Goal: Check status: Check status

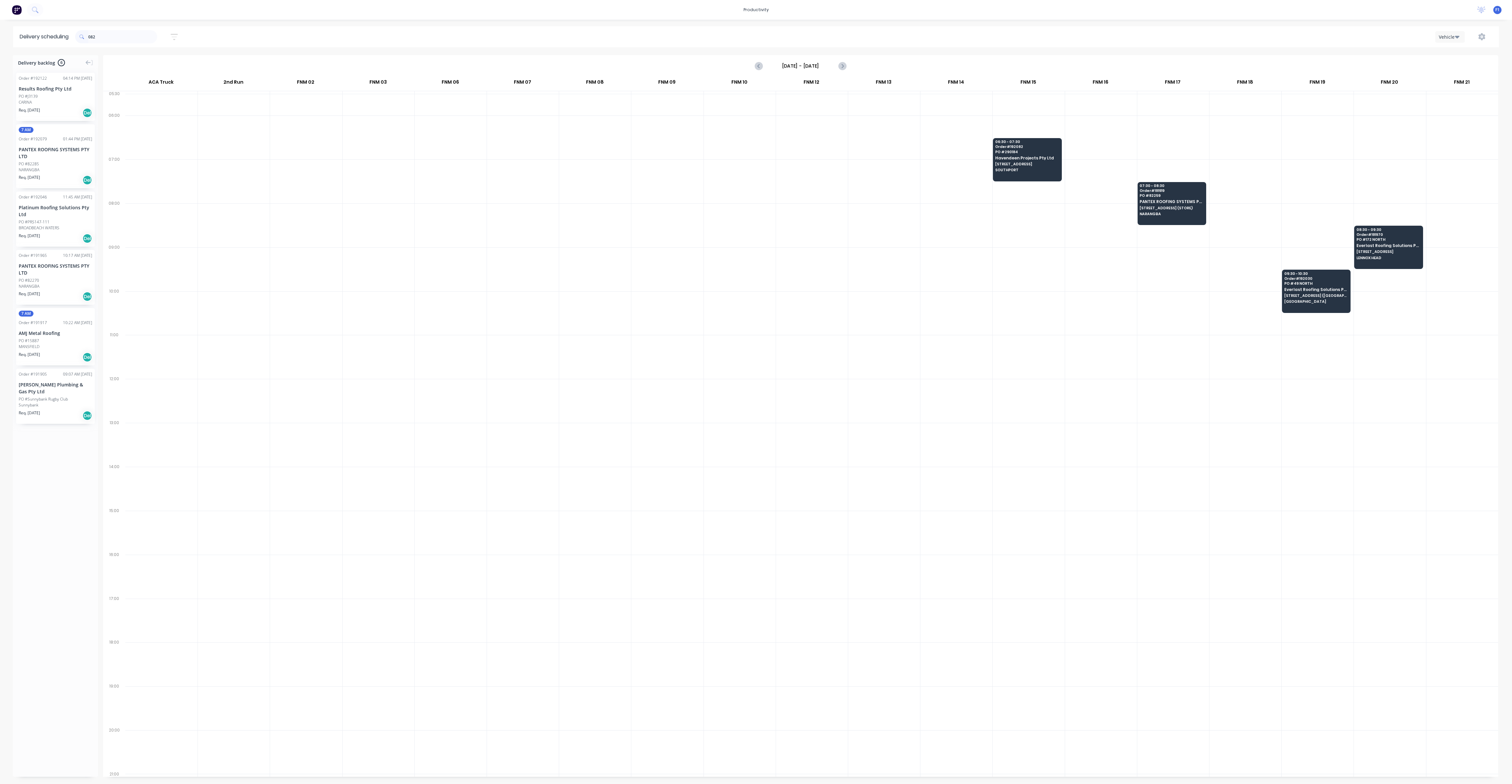
scroll to position [0, 1]
click at [139, 36] on input "082" at bounding box center [123, 37] width 69 height 13
type input "0"
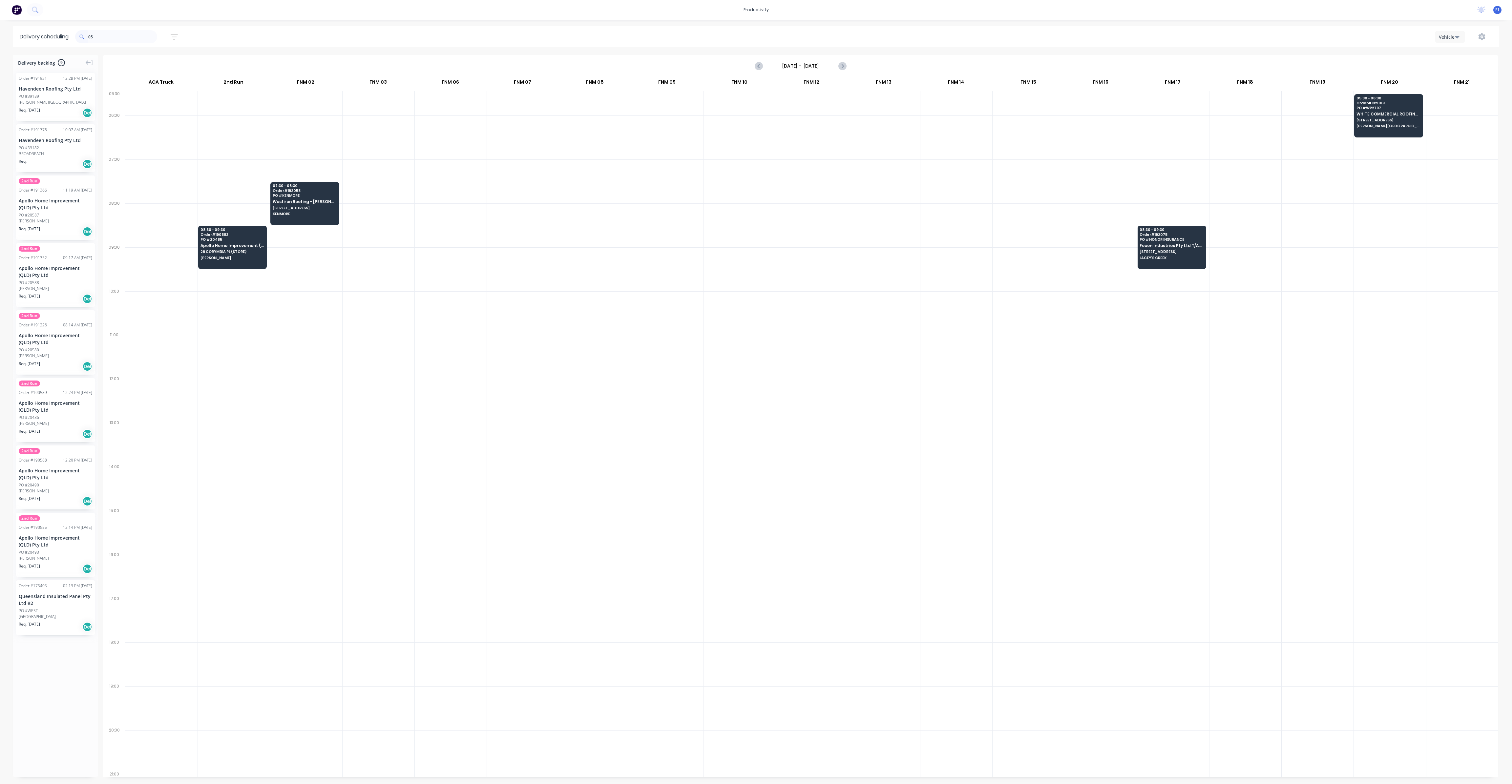
type input "0"
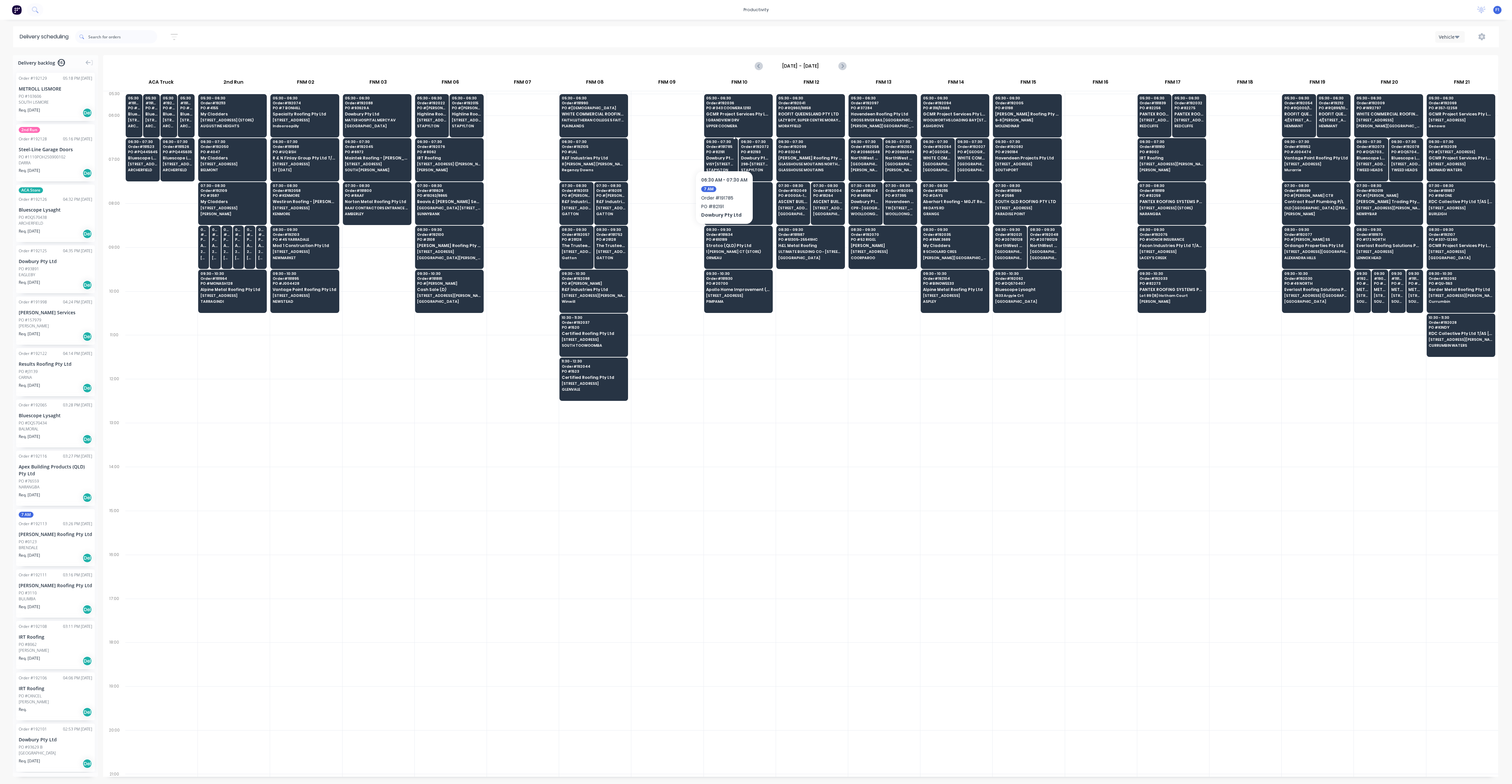
click at [724, 151] on span "PO # 82191" at bounding box center [721, 152] width 29 height 4
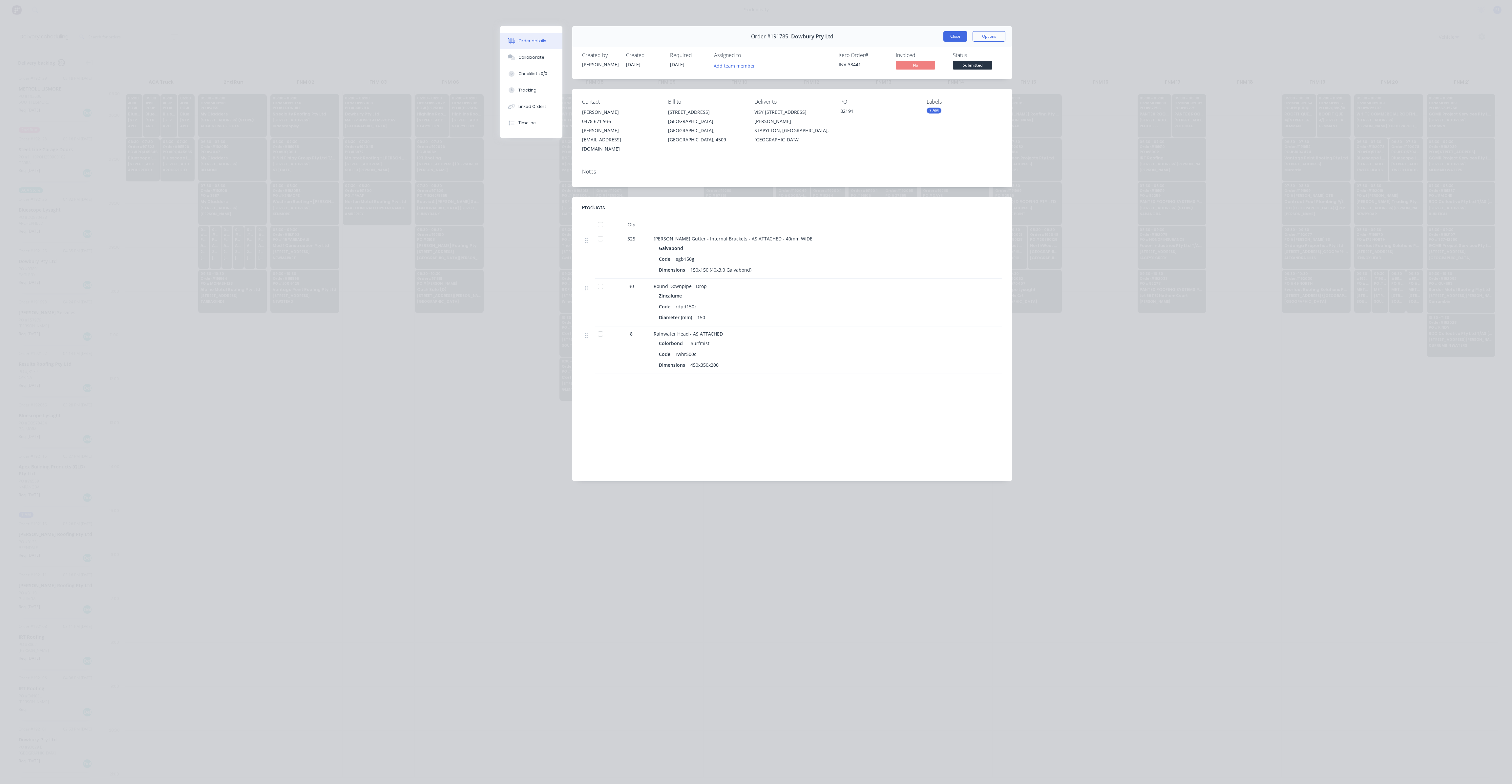
click at [950, 37] on button "Close" at bounding box center [955, 37] width 24 height 10
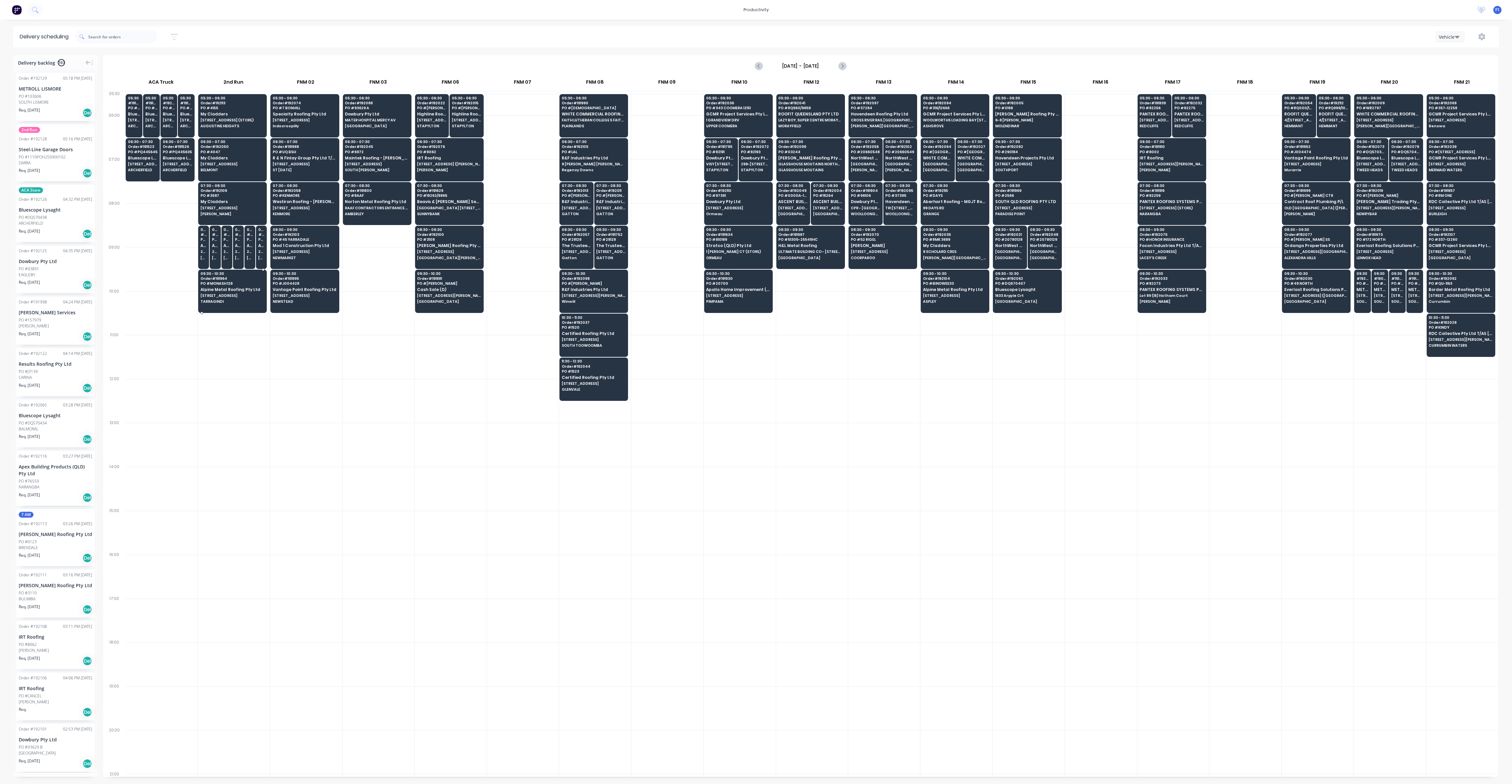
click at [227, 284] on div "09:30 - 10:30 Order # 191964 PO # MONASH 128 Alpine Metal Roofing Pty Ltd 128 M…" at bounding box center [233, 288] width 68 height 37
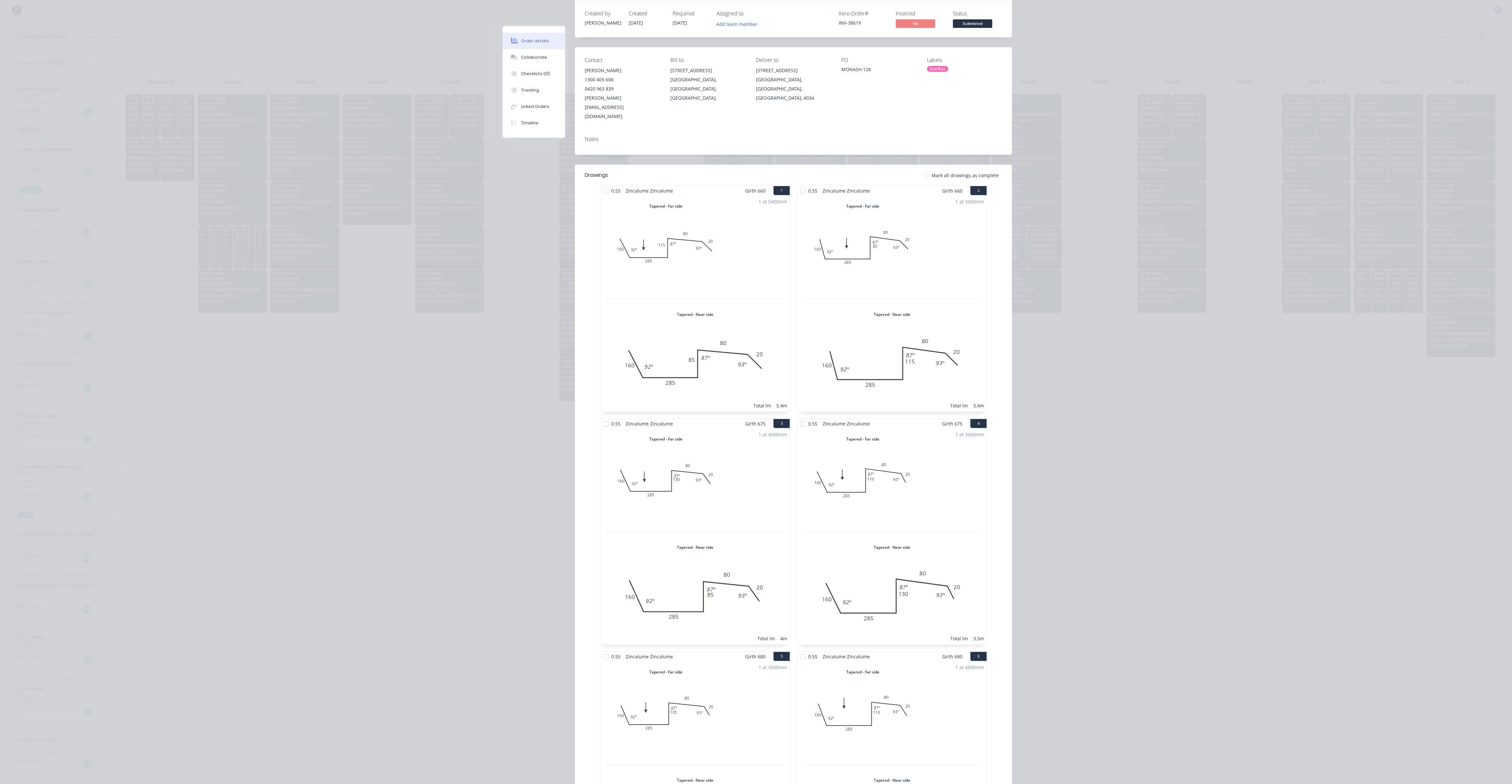
scroll to position [0, 0]
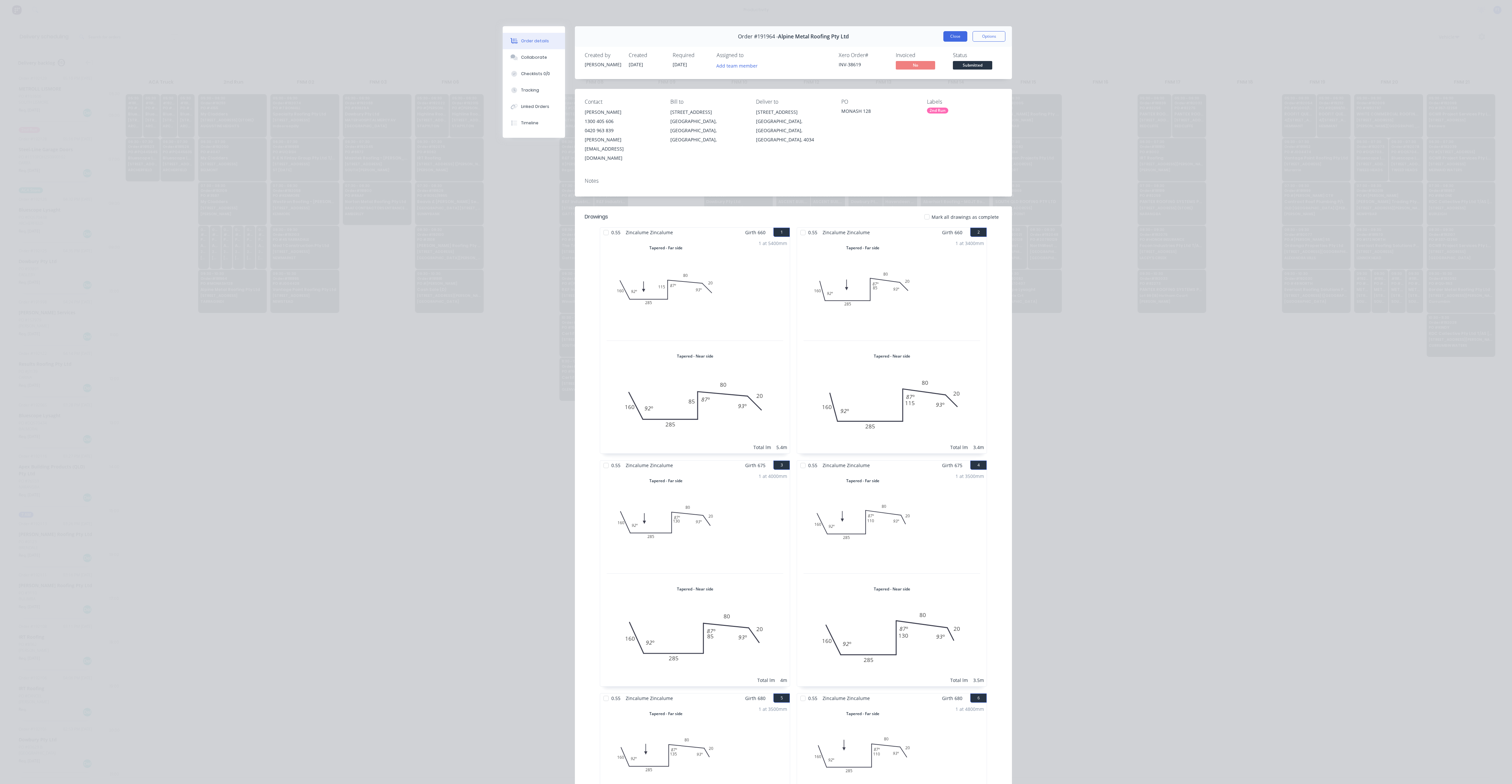
click at [946, 35] on button "Close" at bounding box center [955, 37] width 24 height 10
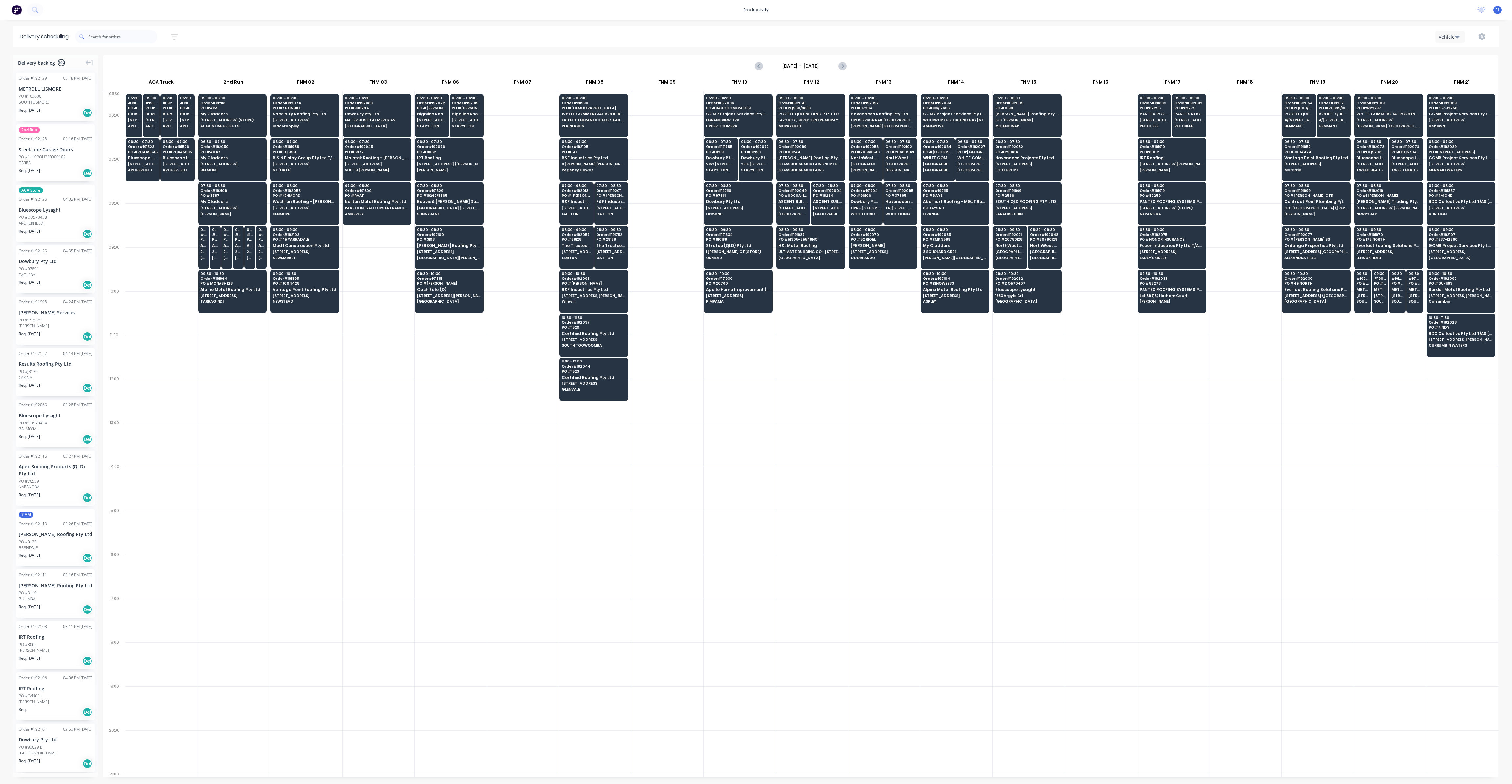
click at [233, 335] on div at bounding box center [234, 356] width 72 height 44
click at [711, 161] on div "06:30 - 07:30 Order # 191785 PO # 82191 Dowbury Pty Ltd VISY 298-300 STAPYLTON-…" at bounding box center [721, 157] width 33 height 37
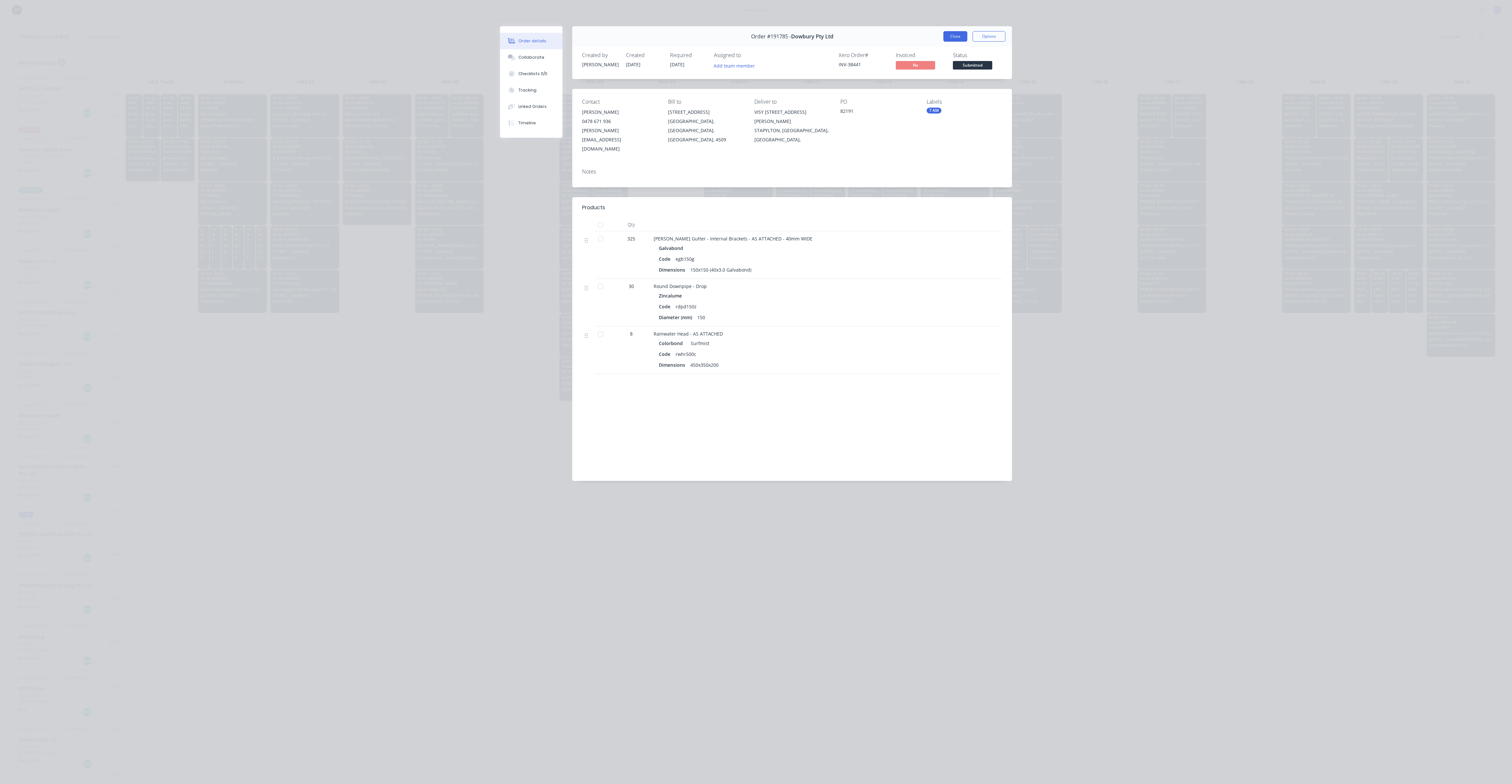
click at [960, 33] on button "Close" at bounding box center [955, 37] width 24 height 10
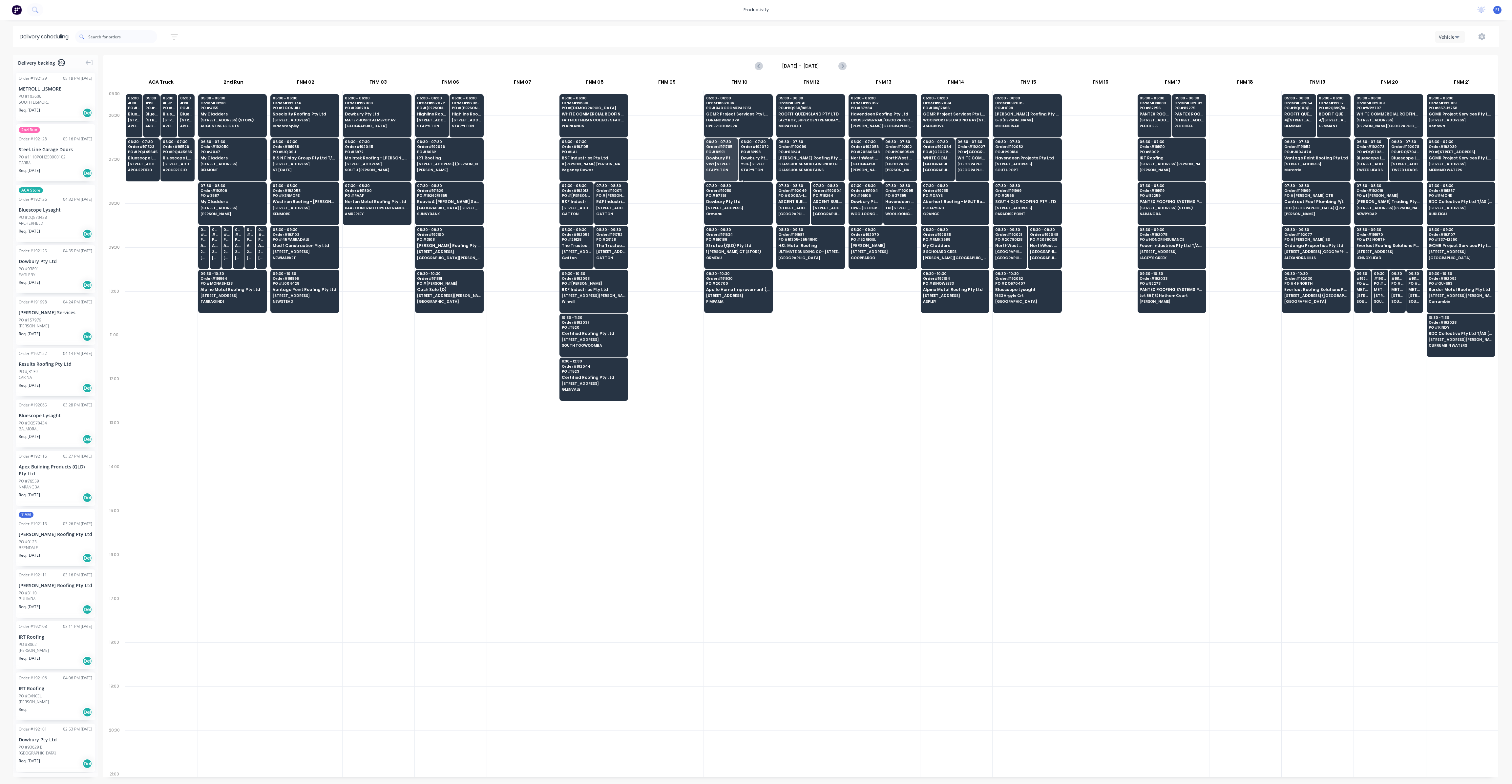
click at [756, 164] on span "298-[STREET_ADDRESS][PERSON_NAME]" at bounding box center [755, 164] width 29 height 4
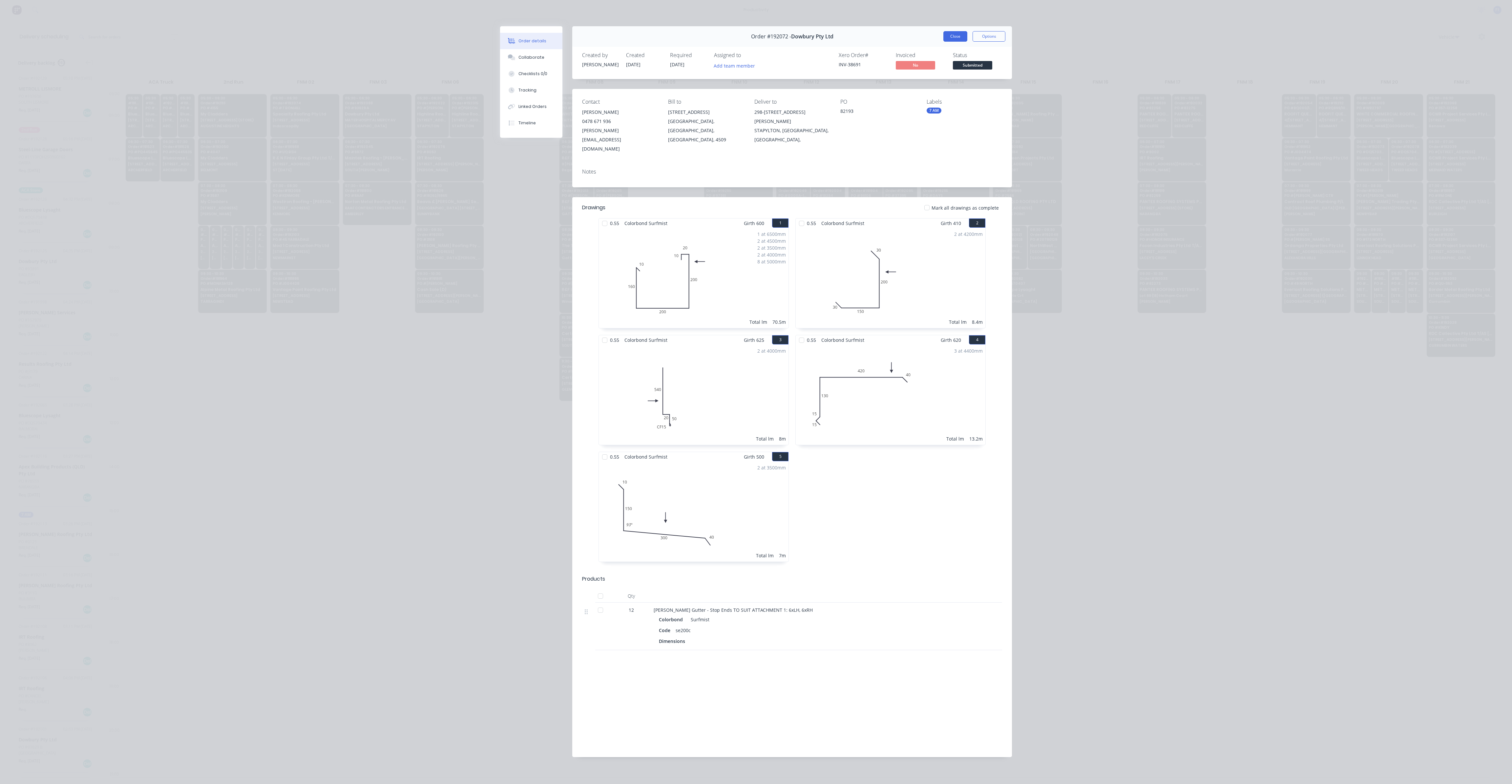
click at [950, 38] on button "Close" at bounding box center [955, 37] width 24 height 10
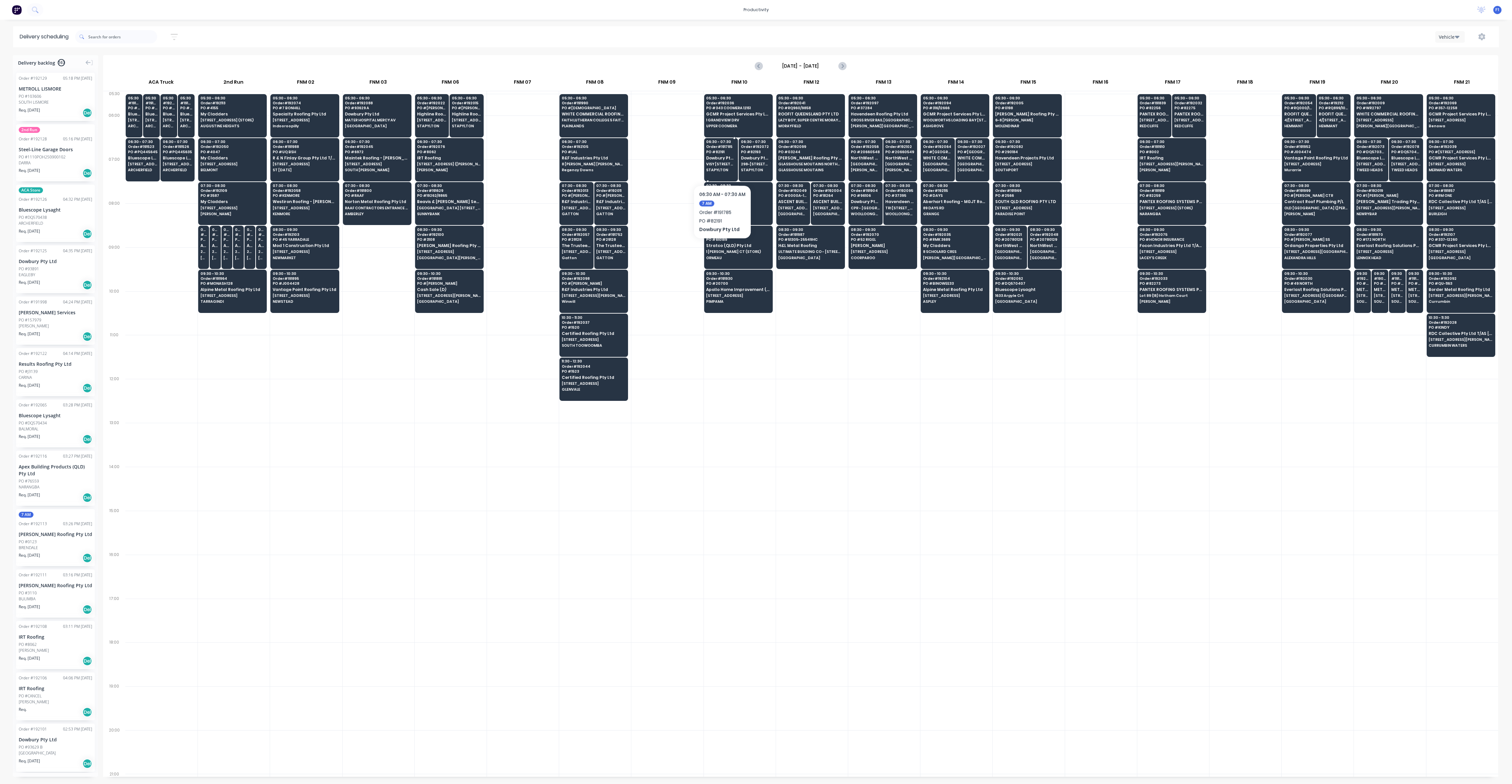
click at [722, 165] on span "VISY [STREET_ADDRESS][PERSON_NAME]" at bounding box center [721, 164] width 29 height 4
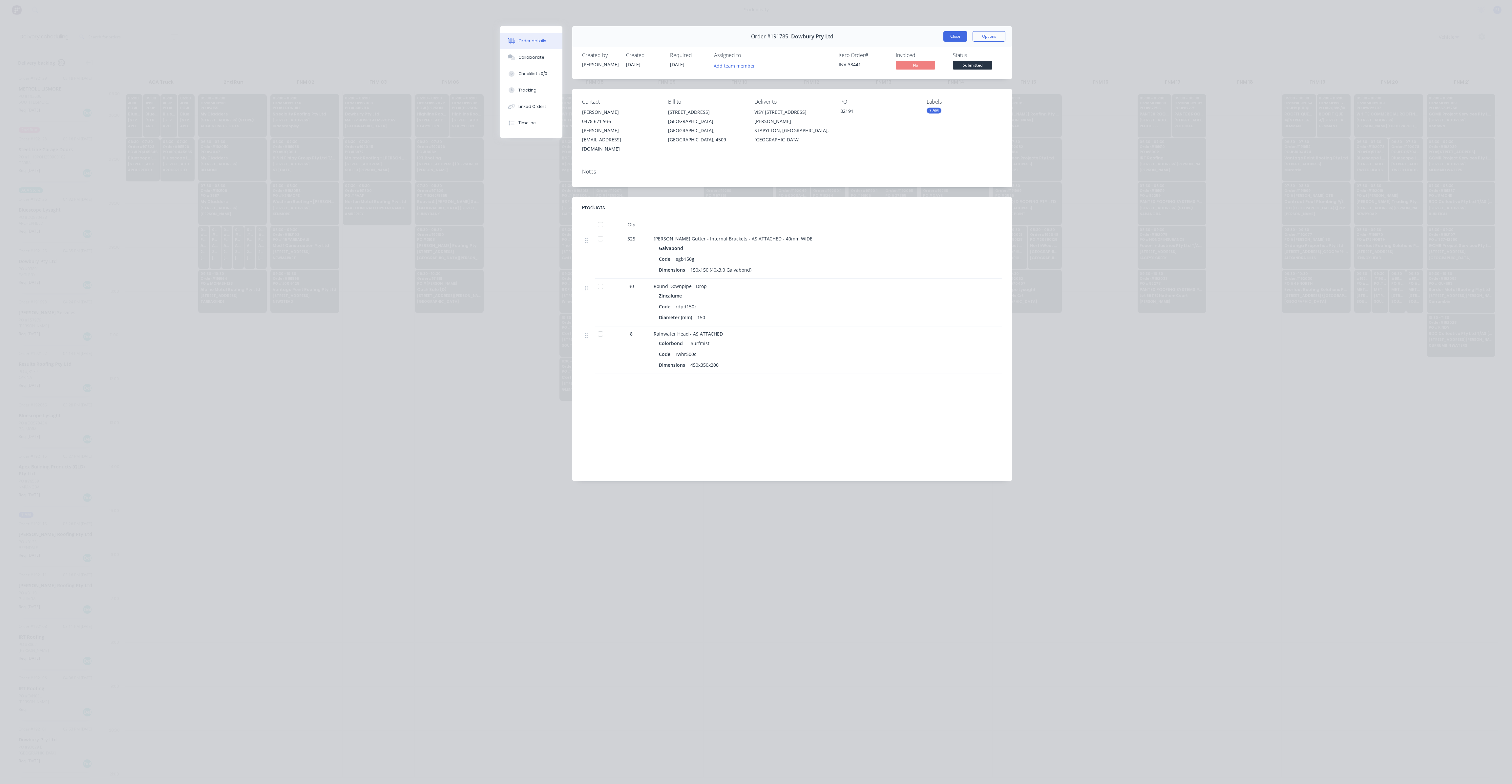
click at [956, 37] on button "Close" at bounding box center [955, 37] width 24 height 10
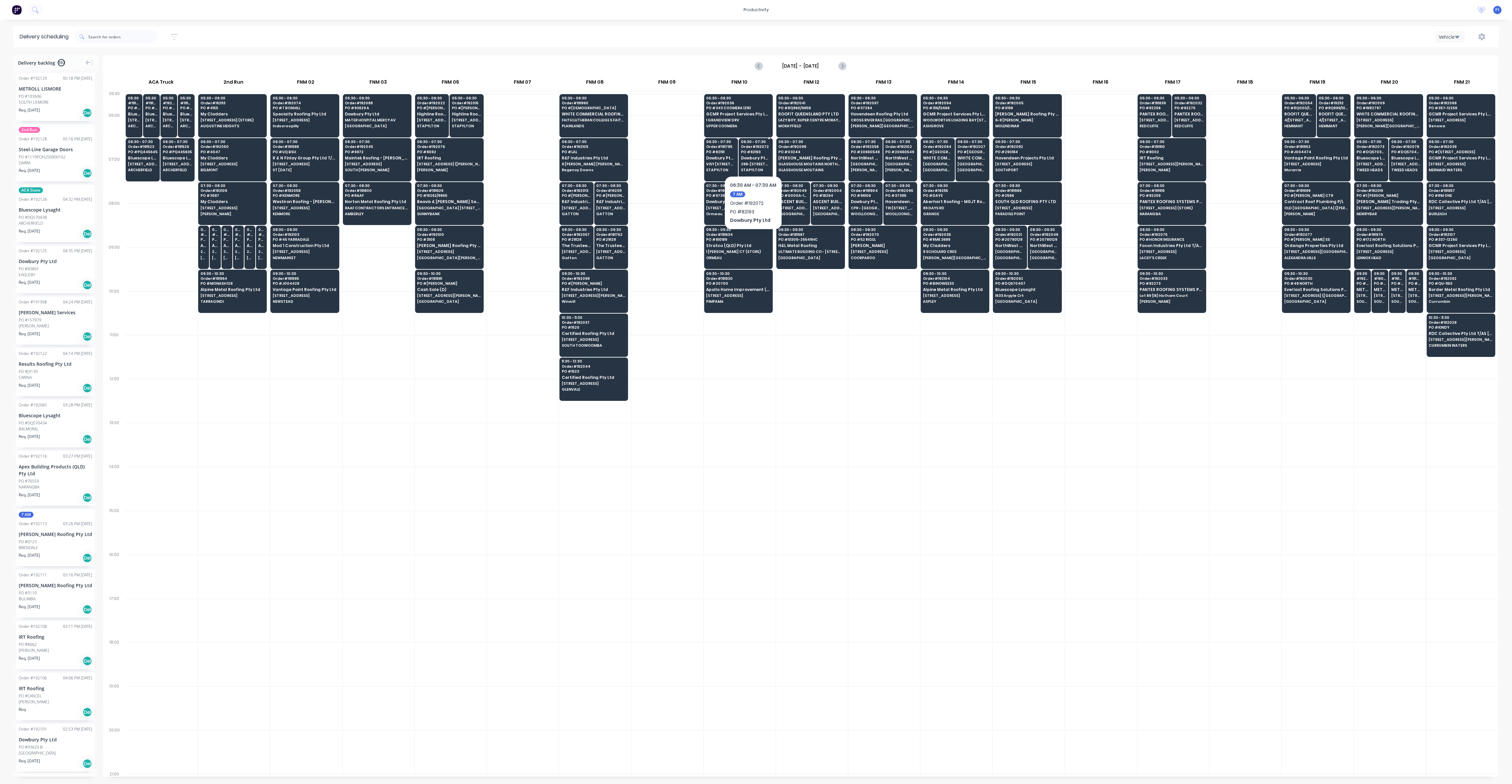
click at [753, 156] on span "Dowbury Pty Ltd" at bounding box center [755, 158] width 29 height 5
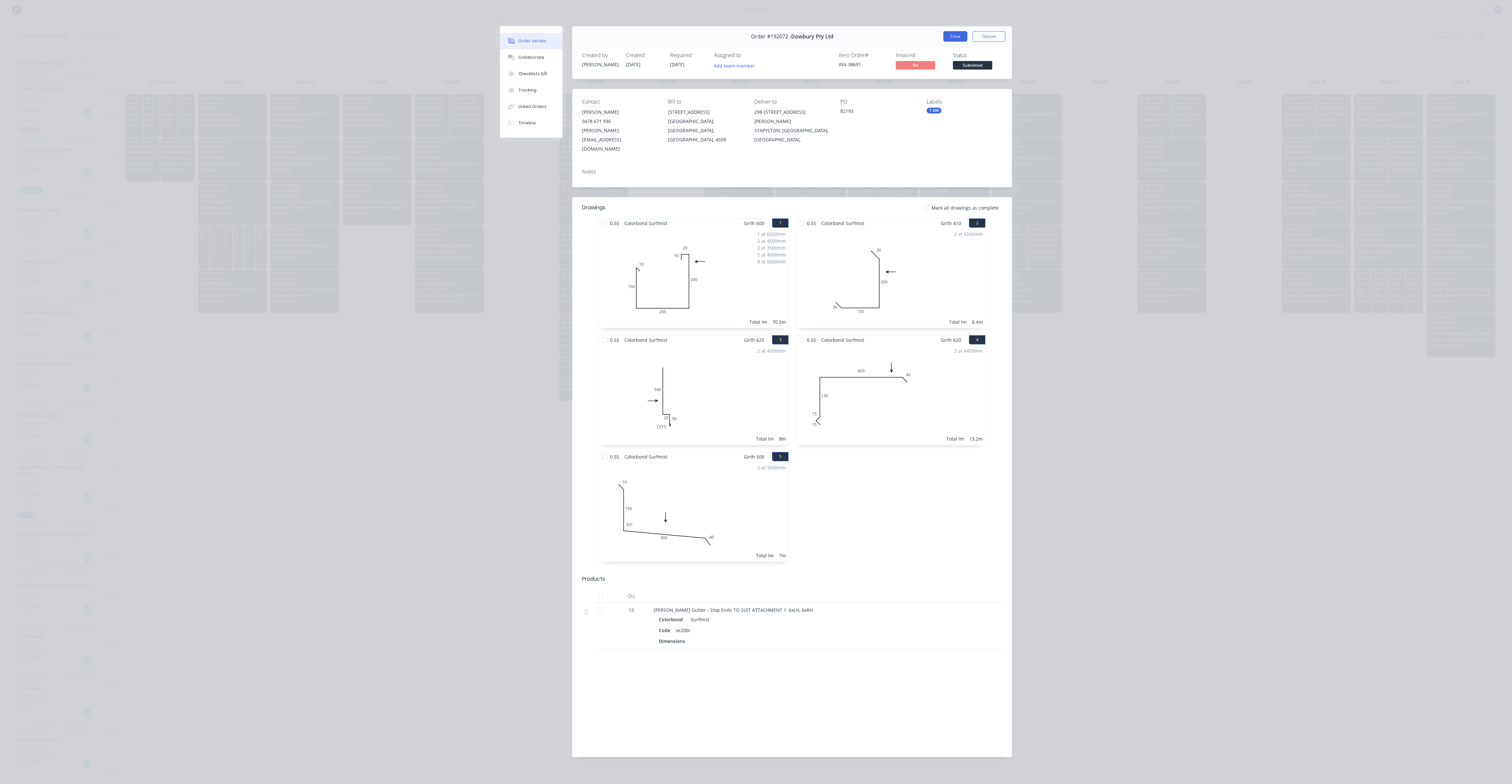
click at [962, 38] on button "Close" at bounding box center [955, 37] width 24 height 10
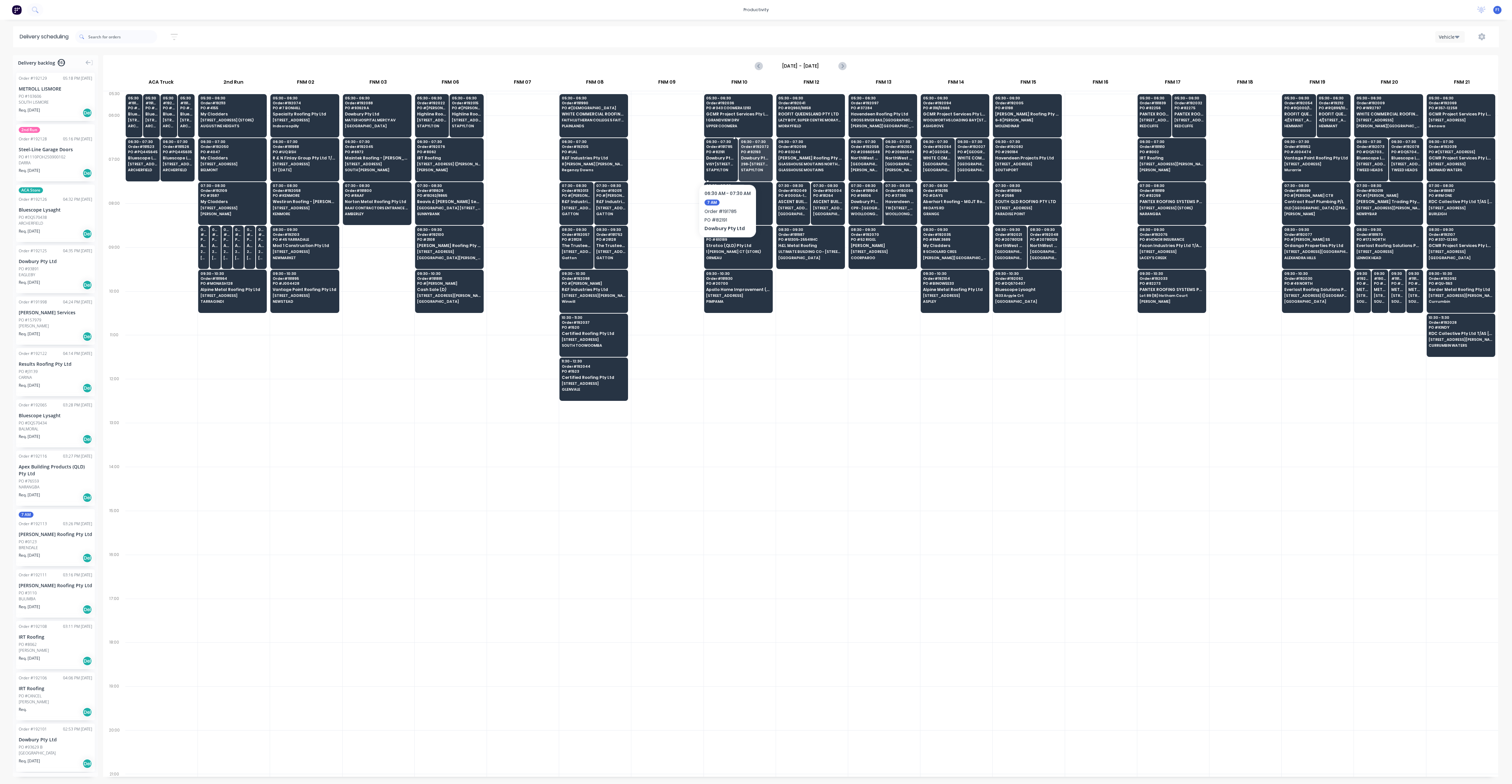
click at [726, 164] on span "VISY [STREET_ADDRESS][PERSON_NAME]" at bounding box center [721, 164] width 29 height 4
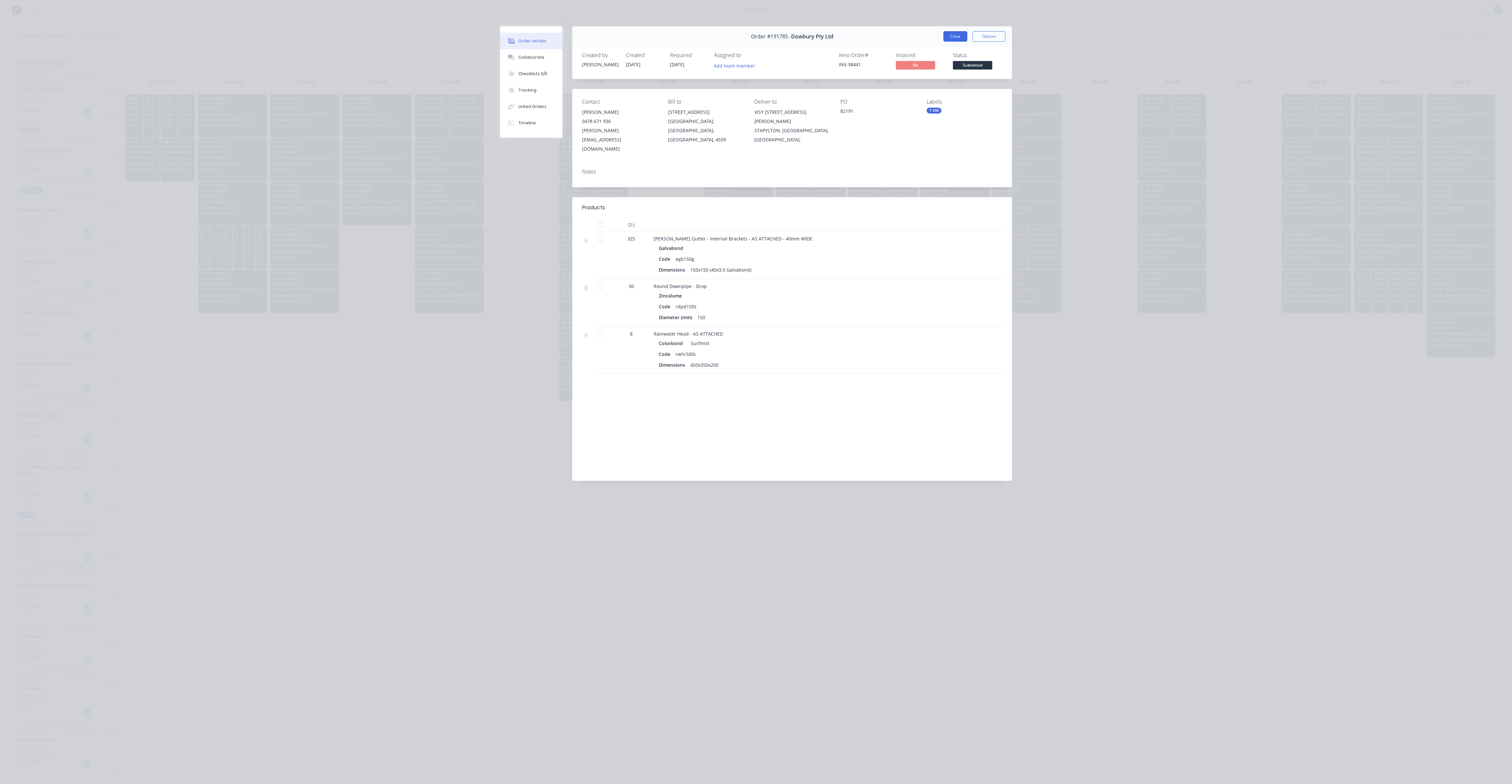
click at [957, 39] on button "Close" at bounding box center [955, 37] width 24 height 10
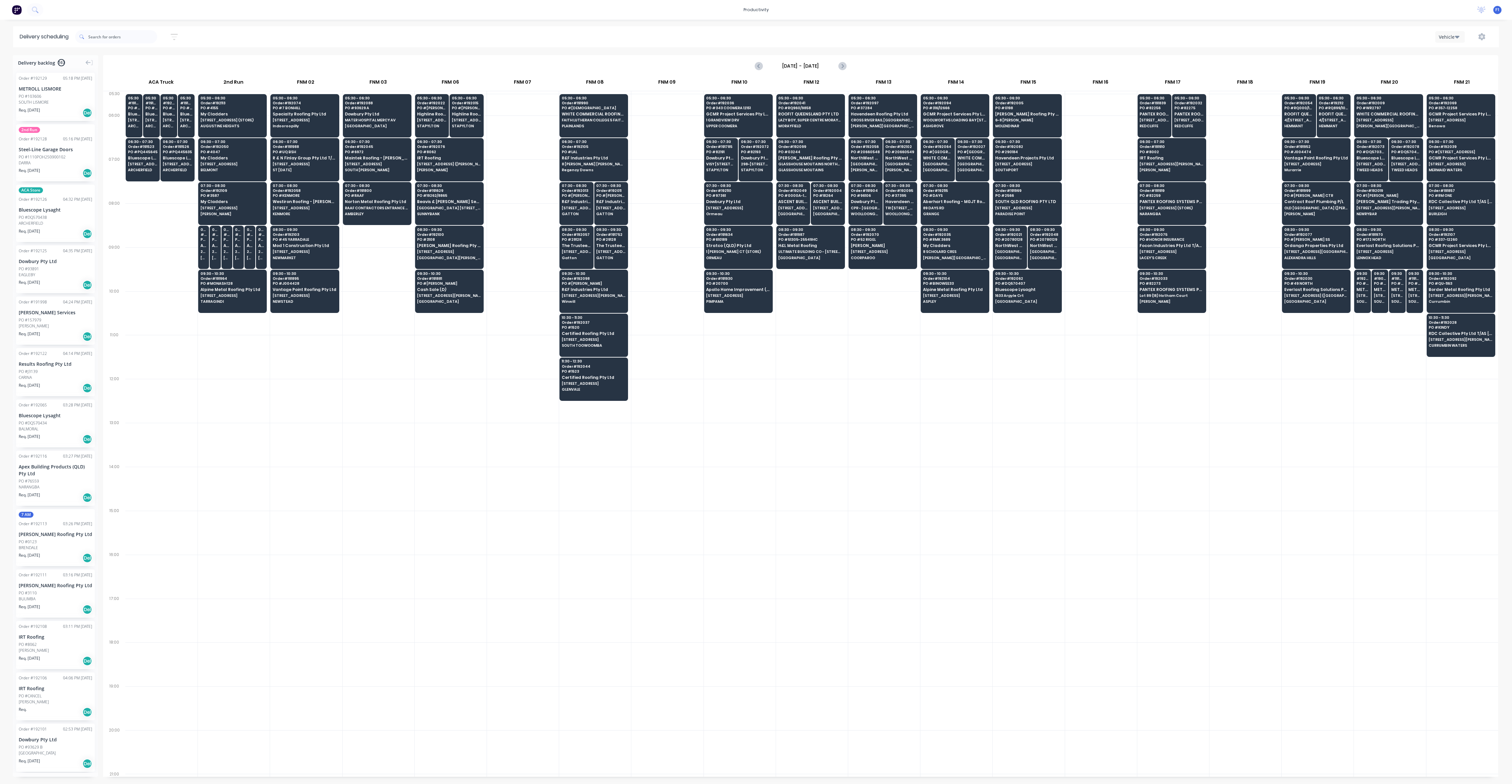
click at [454, 431] on div at bounding box center [451, 445] width 72 height 44
click at [96, 32] on input "text" at bounding box center [123, 37] width 69 height 13
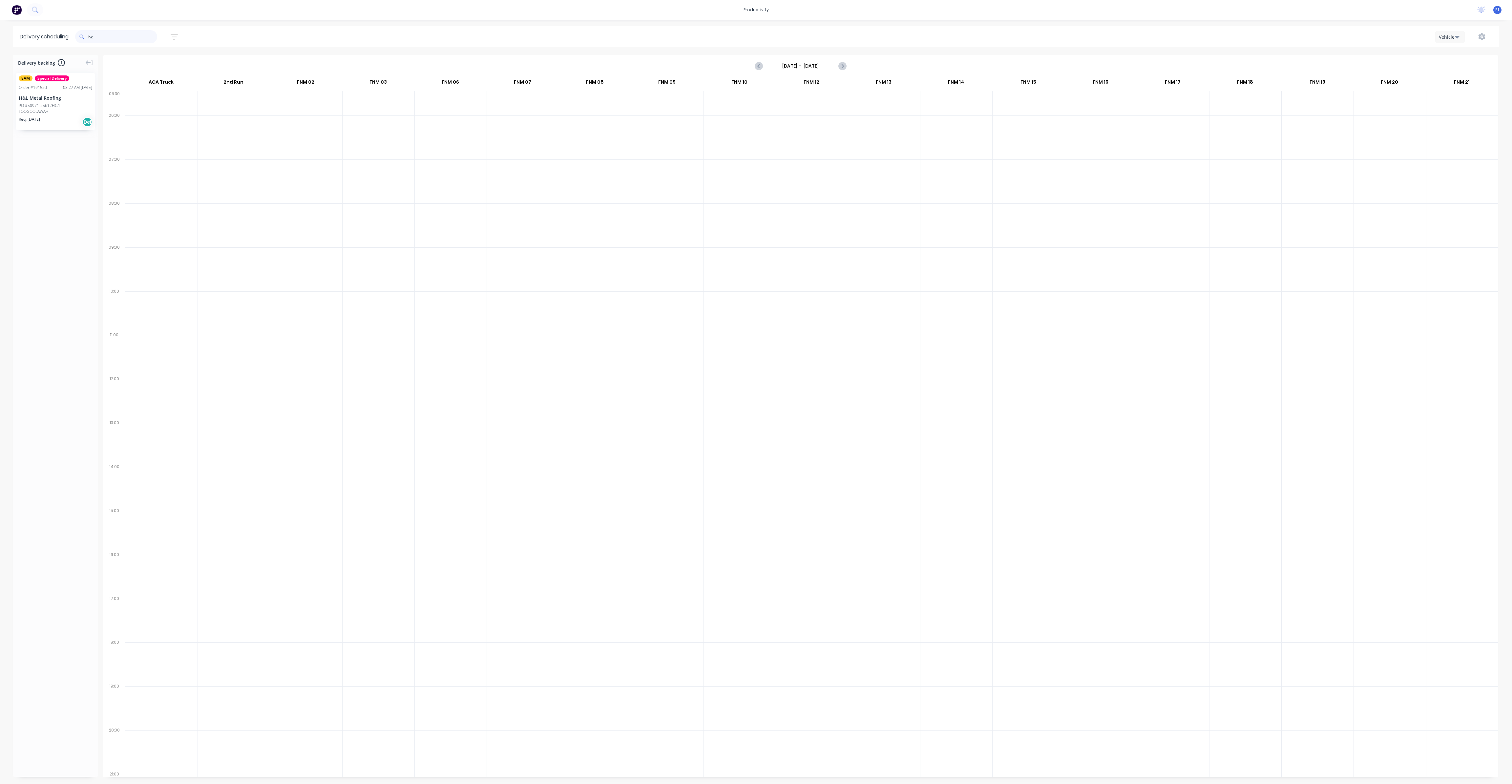
type input "h"
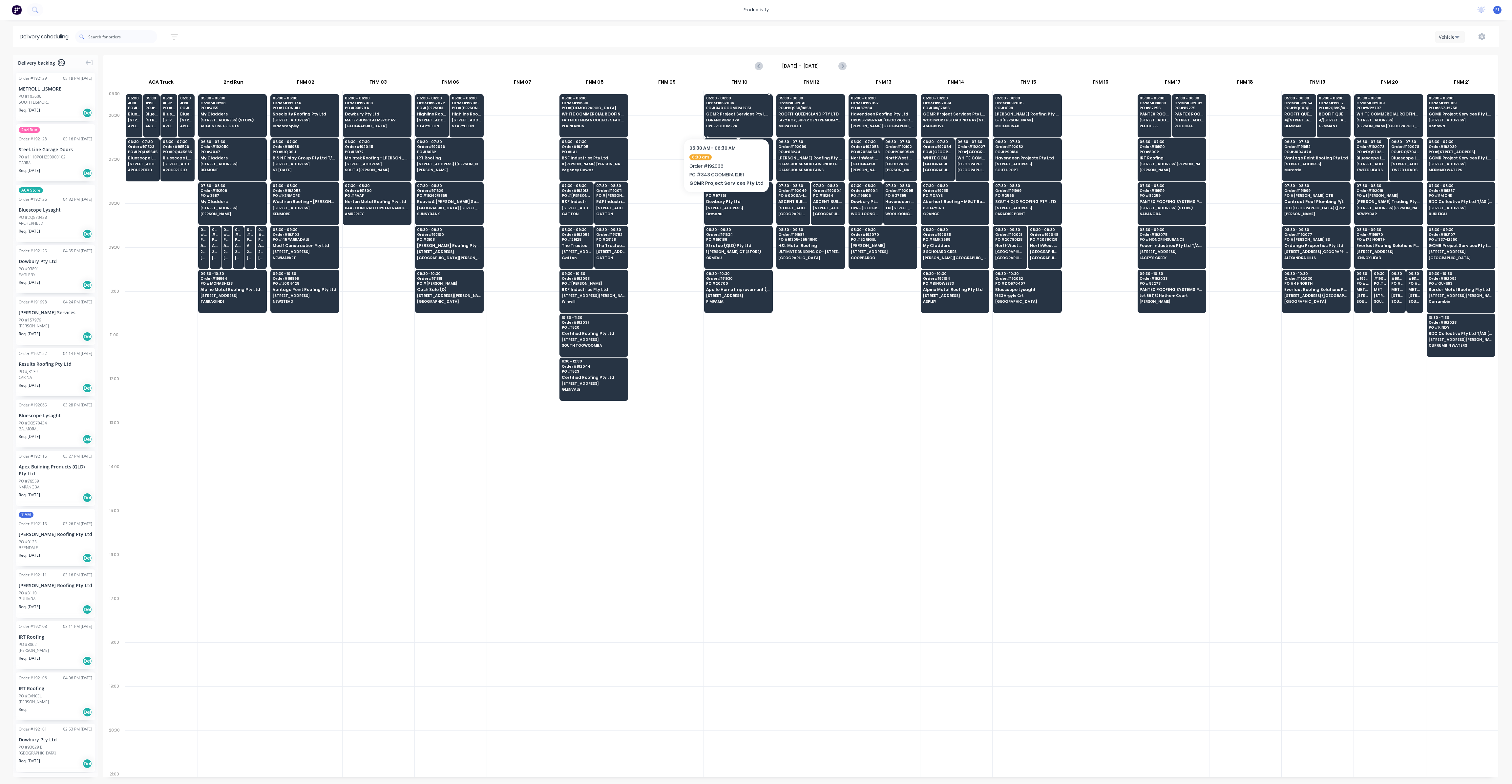
click at [724, 119] on span "1 GRANDVIEW DRV" at bounding box center [738, 120] width 64 height 4
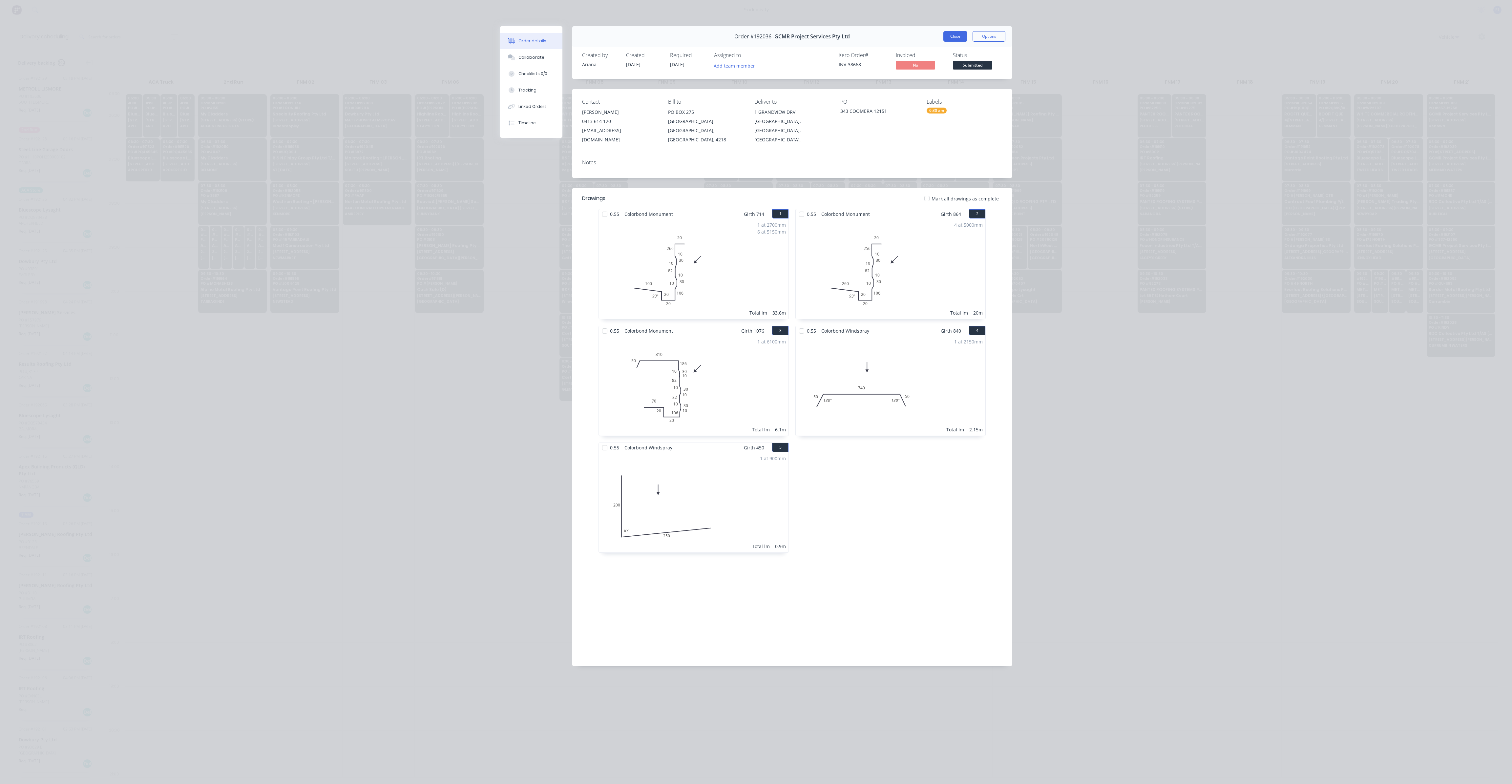
click at [953, 34] on button "Close" at bounding box center [955, 37] width 24 height 10
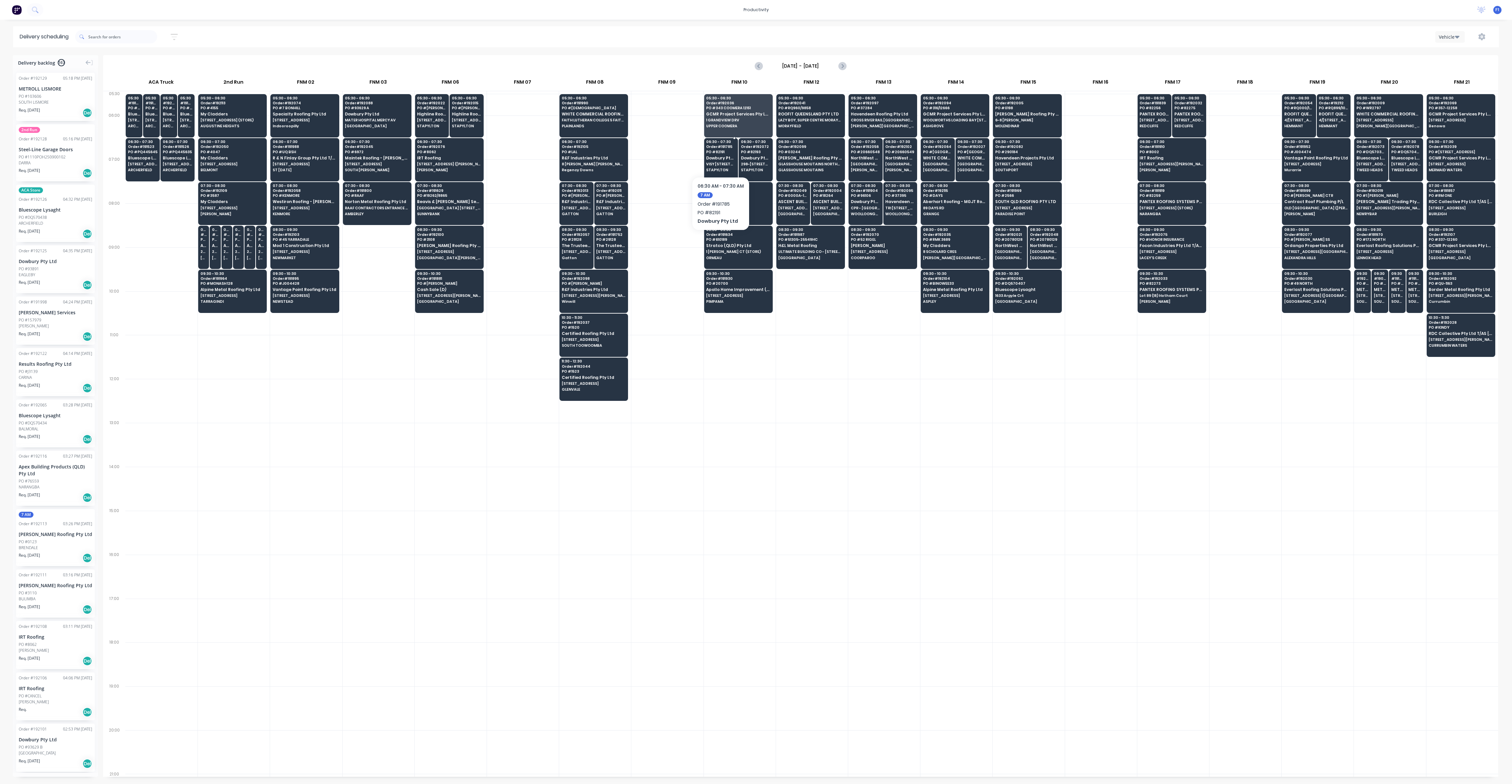
click at [717, 157] on span "Dowbury Pty Ltd" at bounding box center [721, 158] width 29 height 5
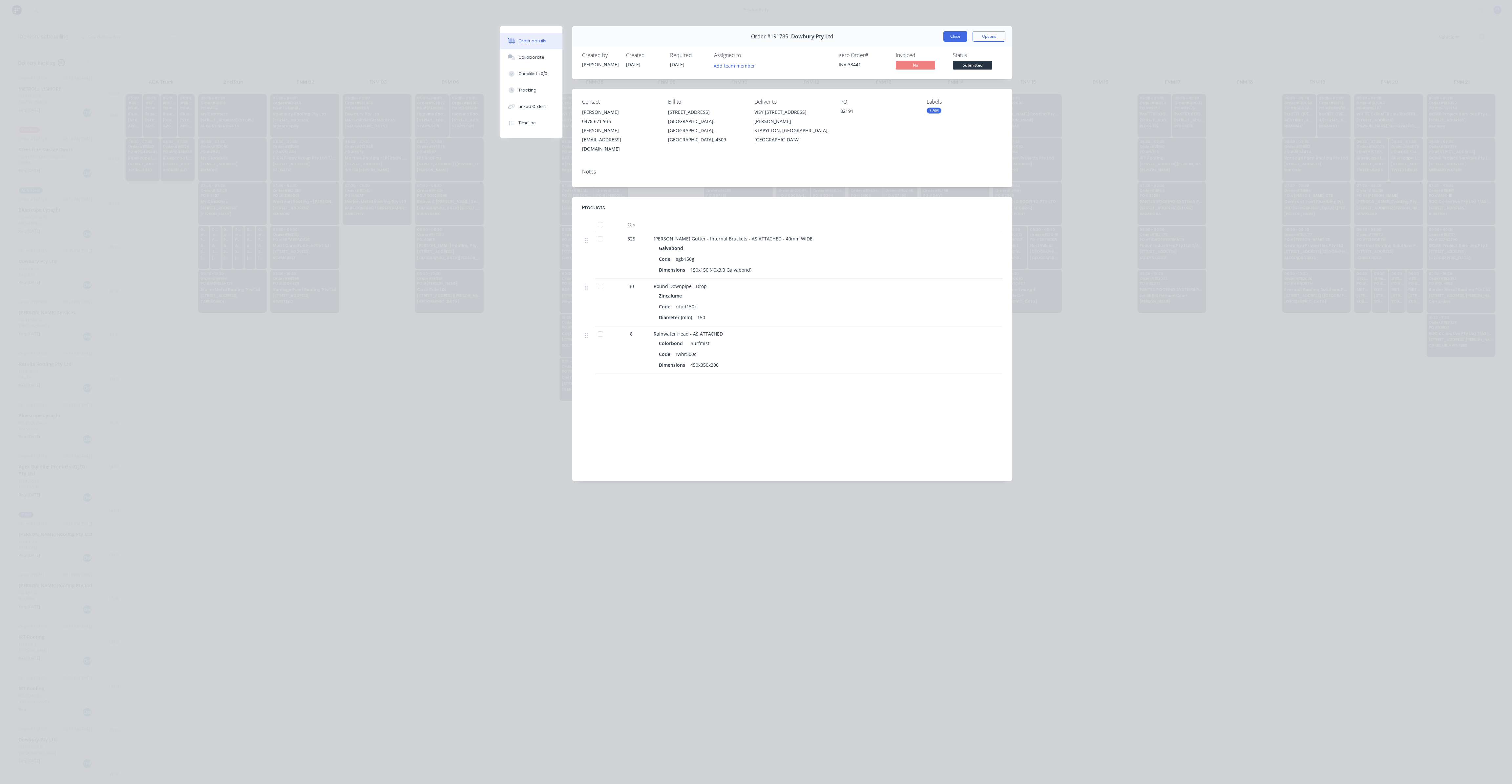
click at [954, 38] on button "Close" at bounding box center [955, 37] width 24 height 10
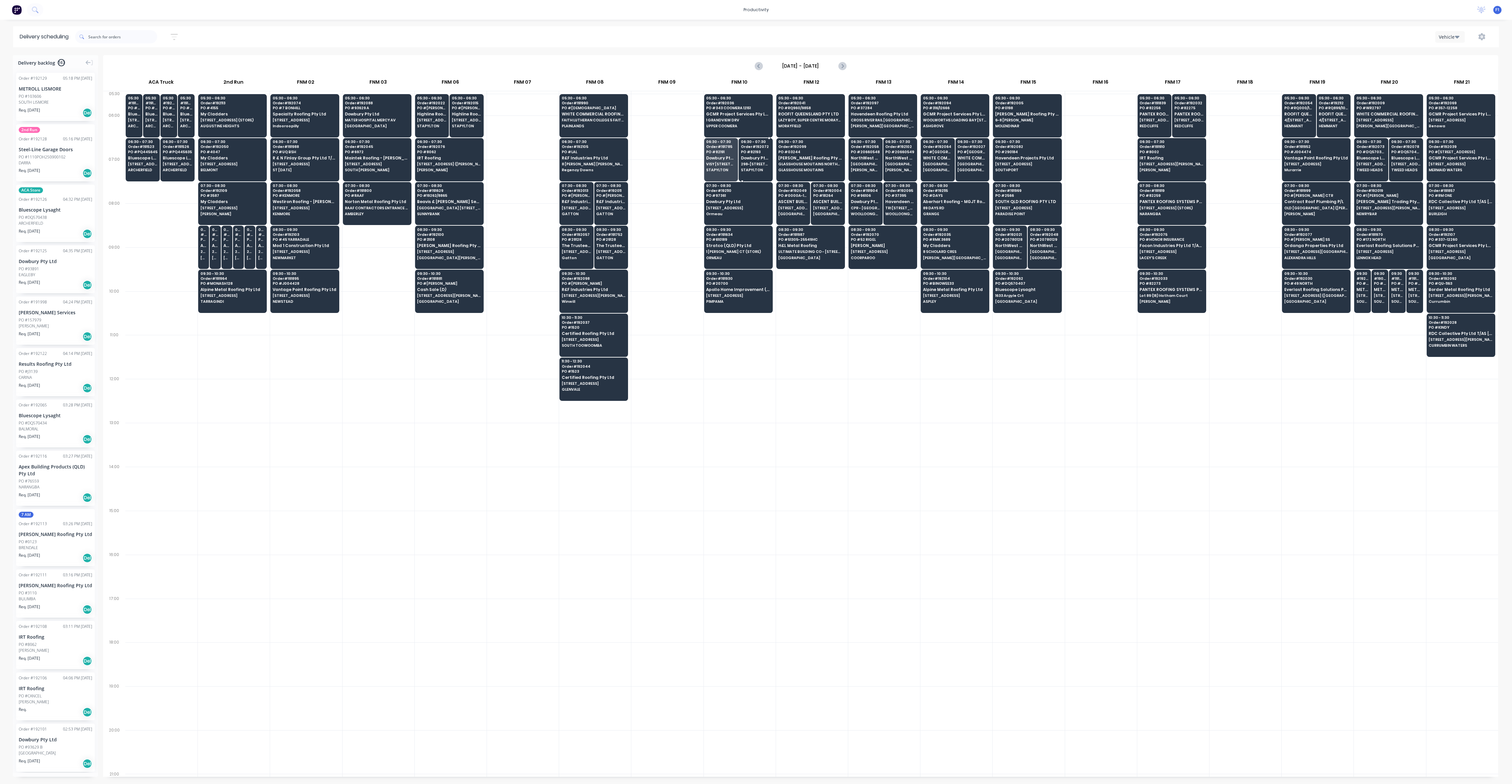
click at [767, 163] on span "298-[STREET_ADDRESS][PERSON_NAME]" at bounding box center [755, 164] width 29 height 4
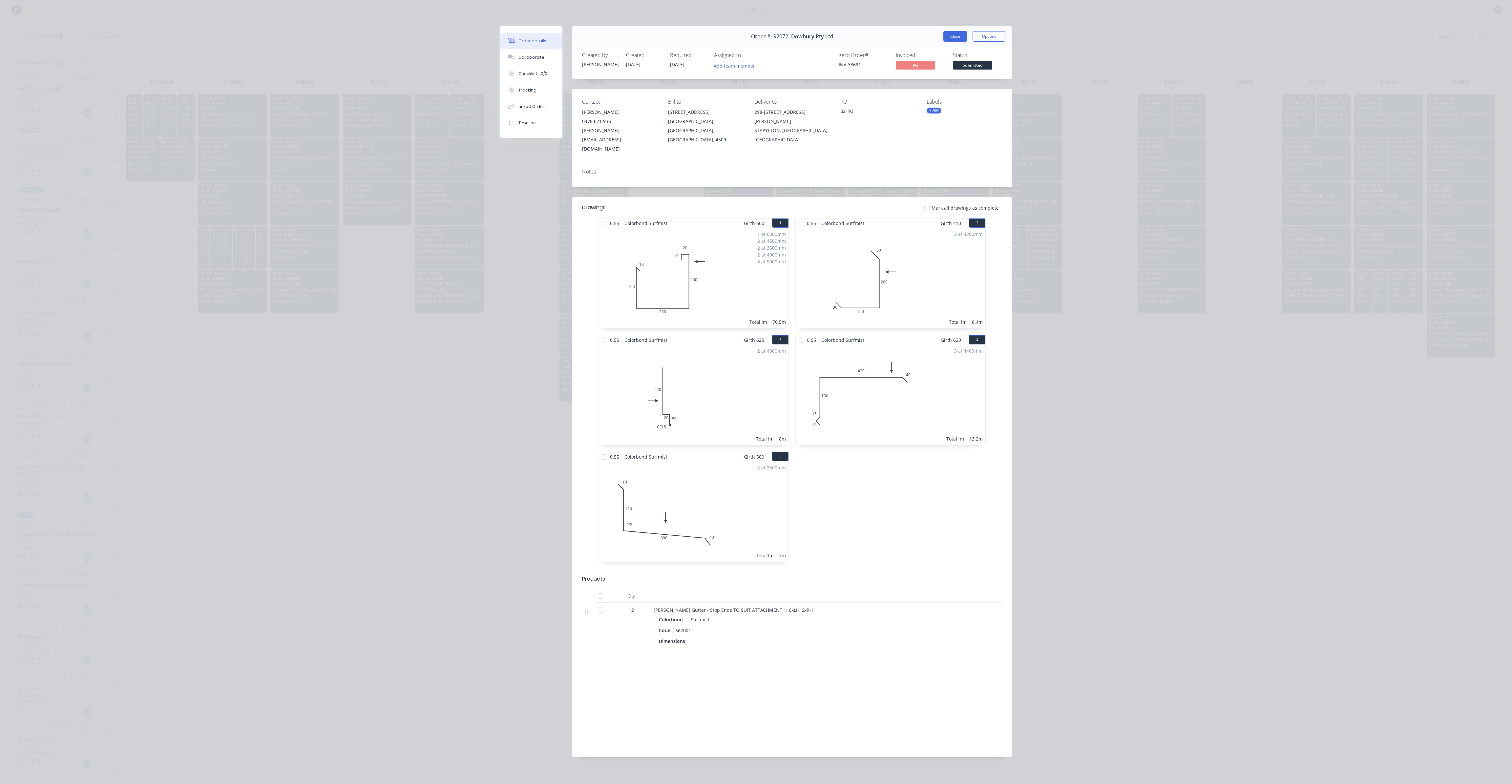
click at [960, 36] on button "Close" at bounding box center [955, 37] width 24 height 10
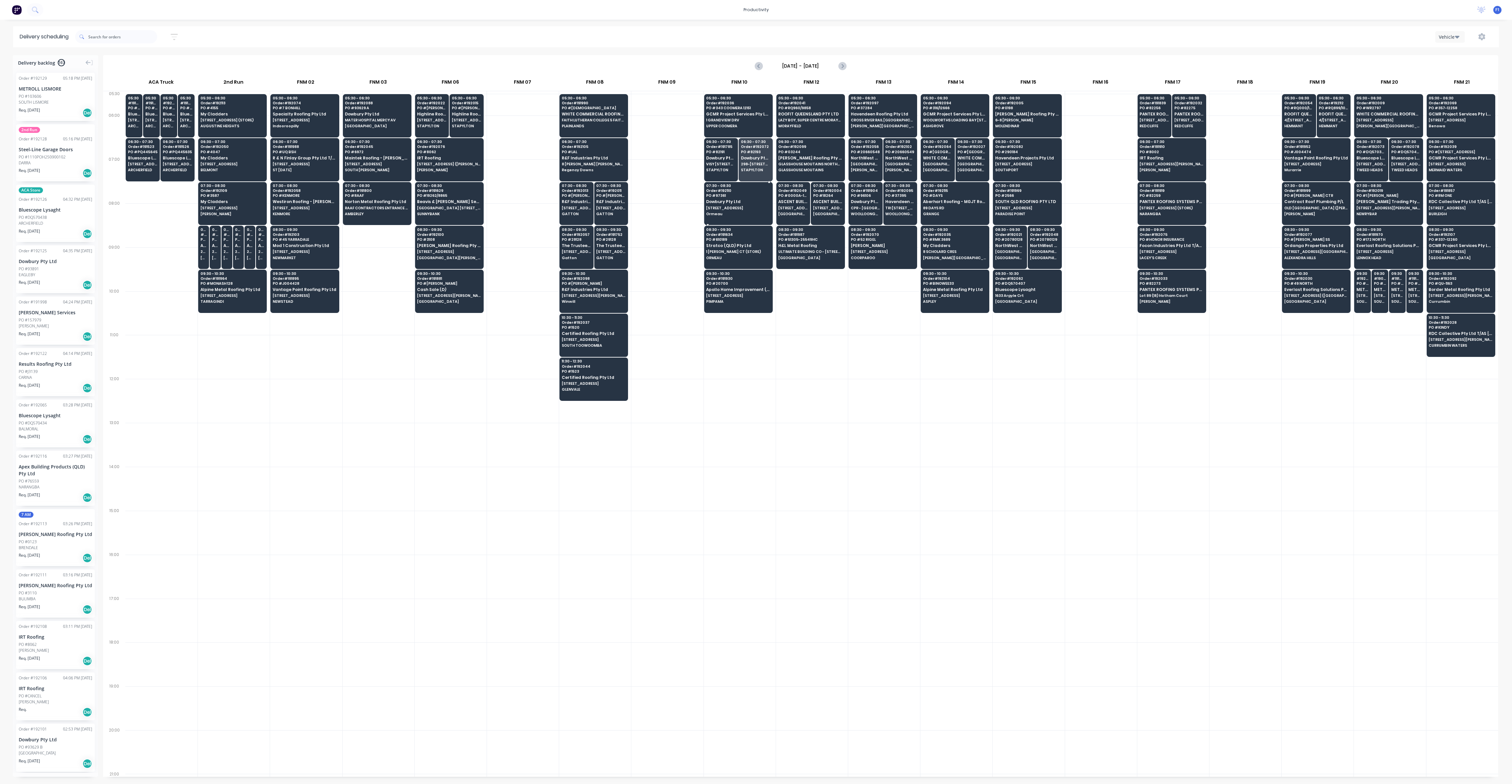
click at [740, 206] on span "[STREET_ADDRESS]" at bounding box center [738, 208] width 64 height 4
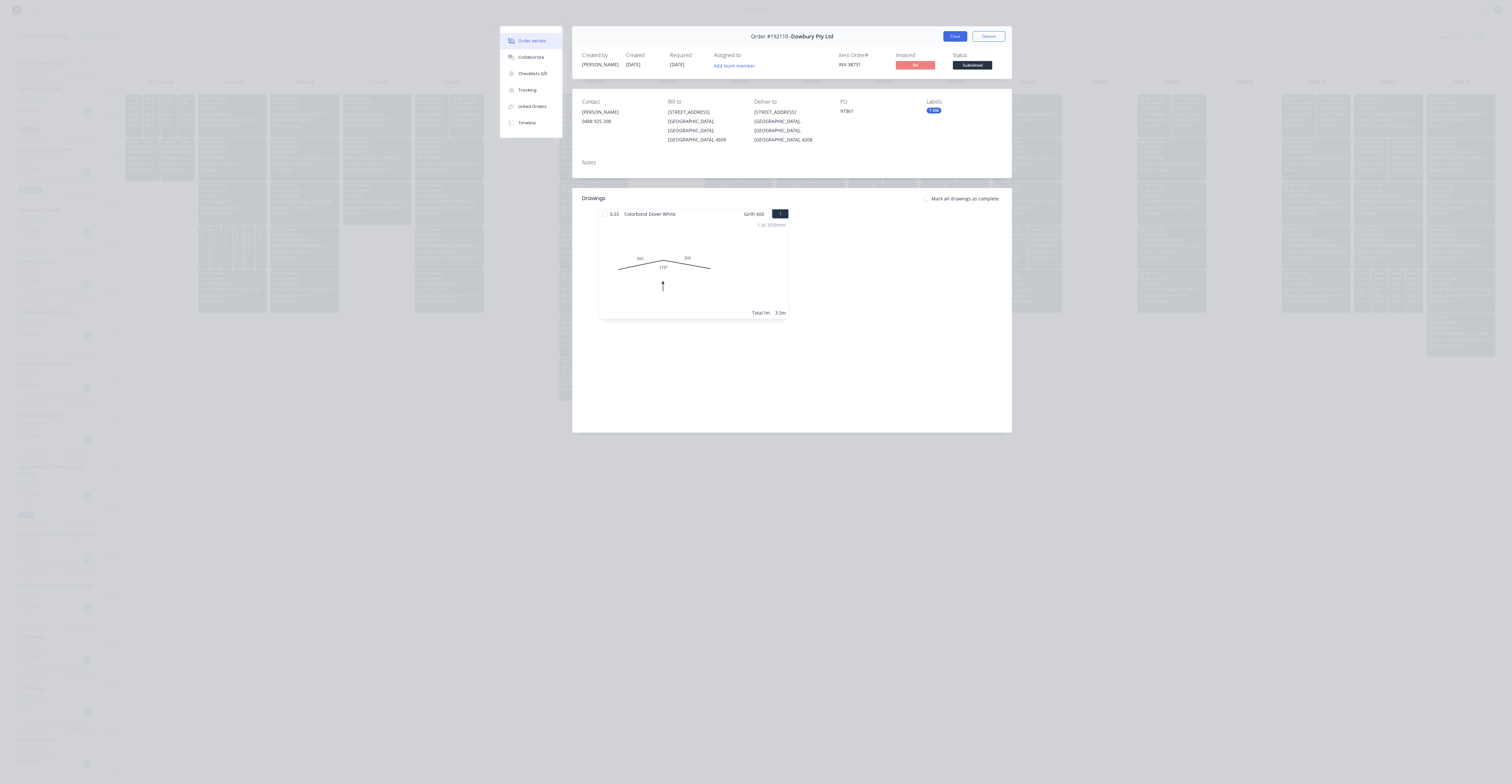
click at [951, 33] on button "Close" at bounding box center [955, 37] width 24 height 10
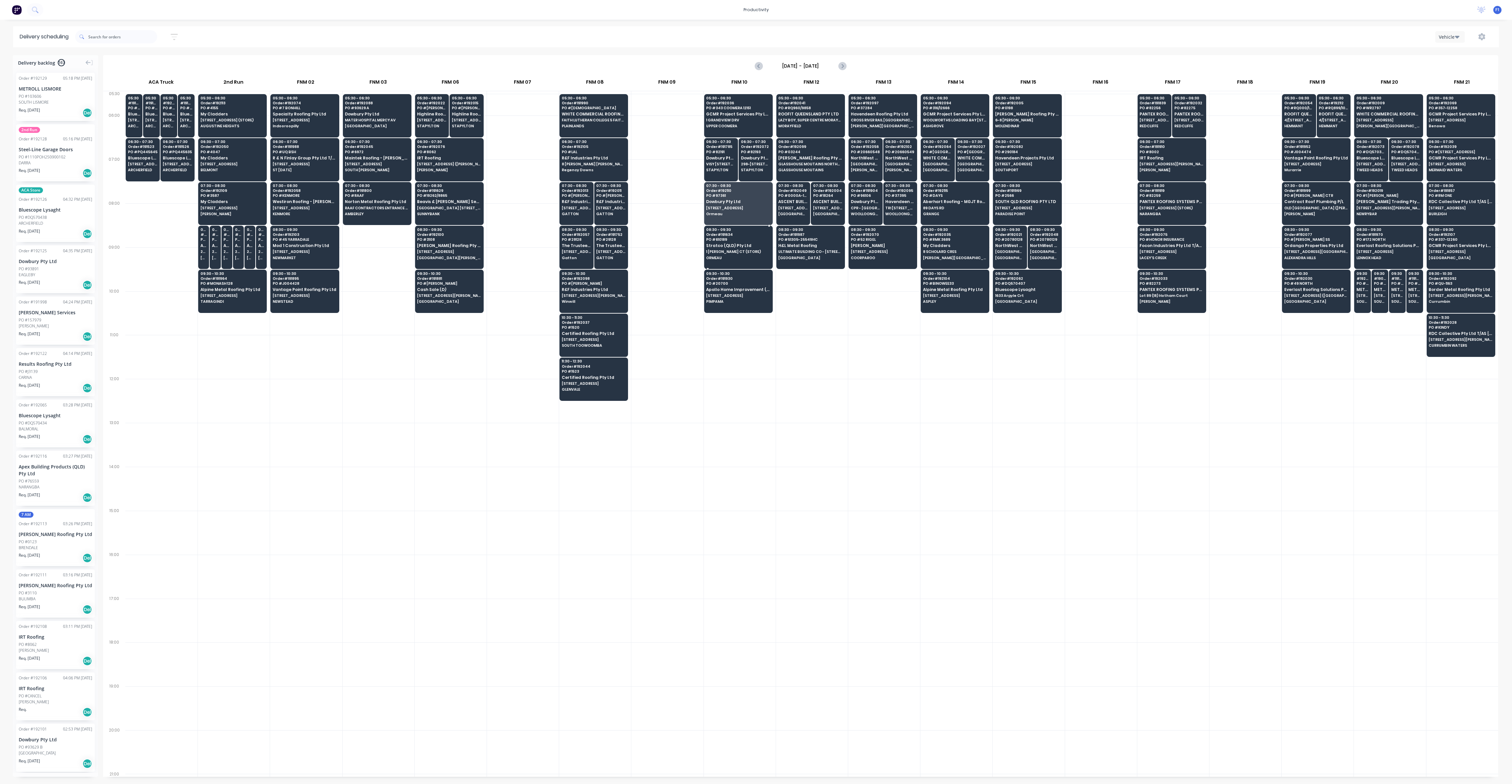
click at [719, 256] on span "ORMEAU" at bounding box center [738, 258] width 64 height 4
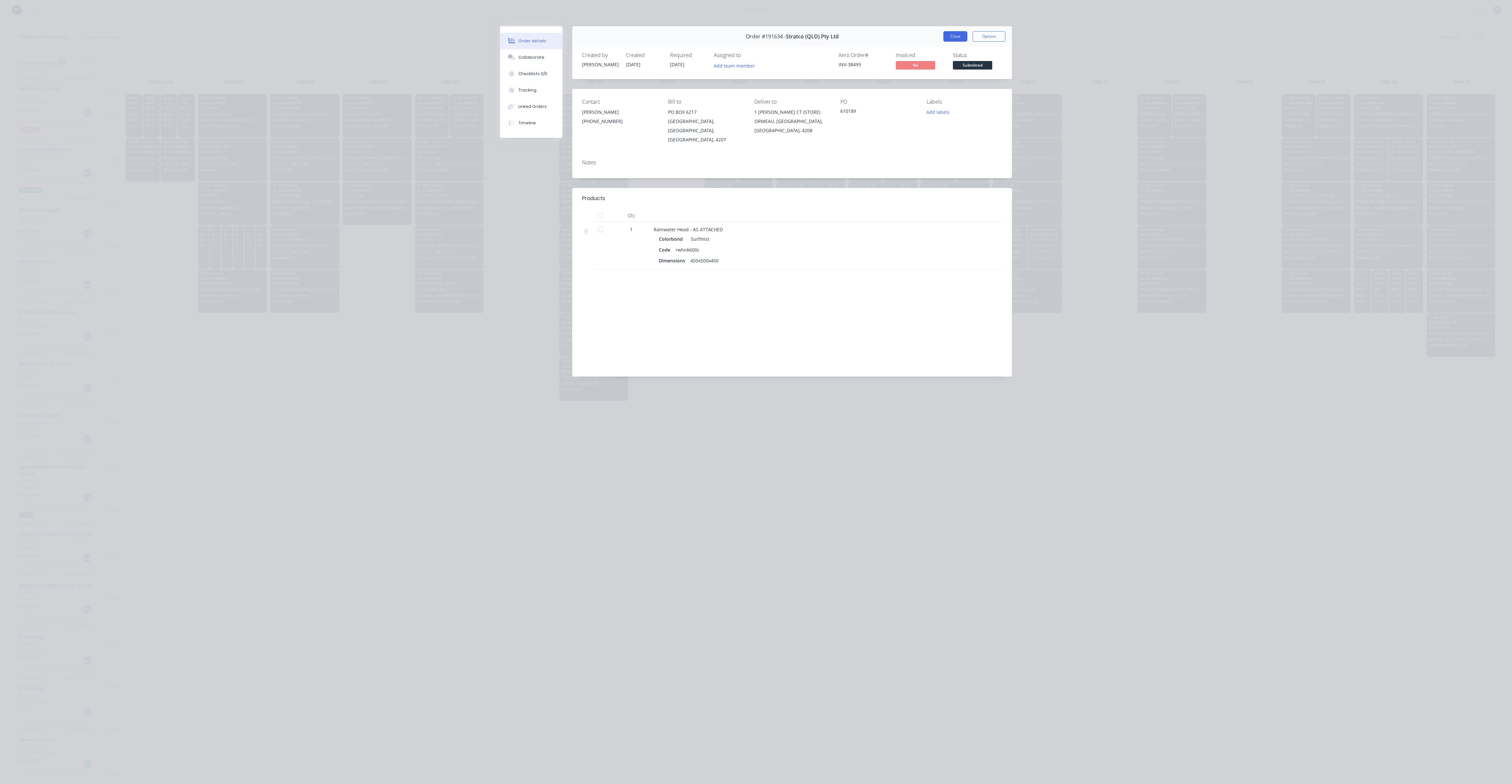
click at [954, 35] on button "Close" at bounding box center [955, 37] width 24 height 10
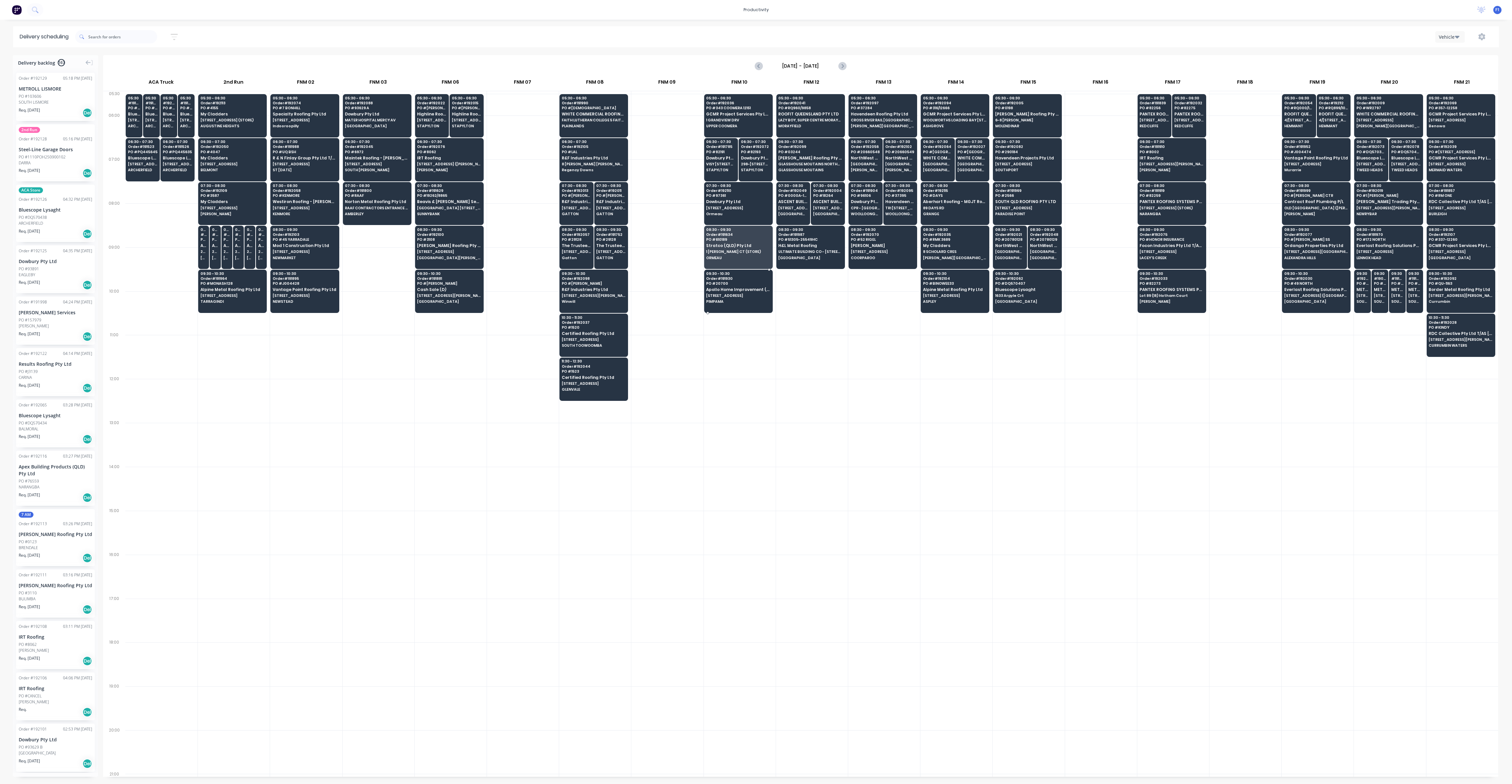
click at [733, 288] on span "Apollo Home Improvement (QLD) Pty Ltd" at bounding box center [738, 289] width 64 height 5
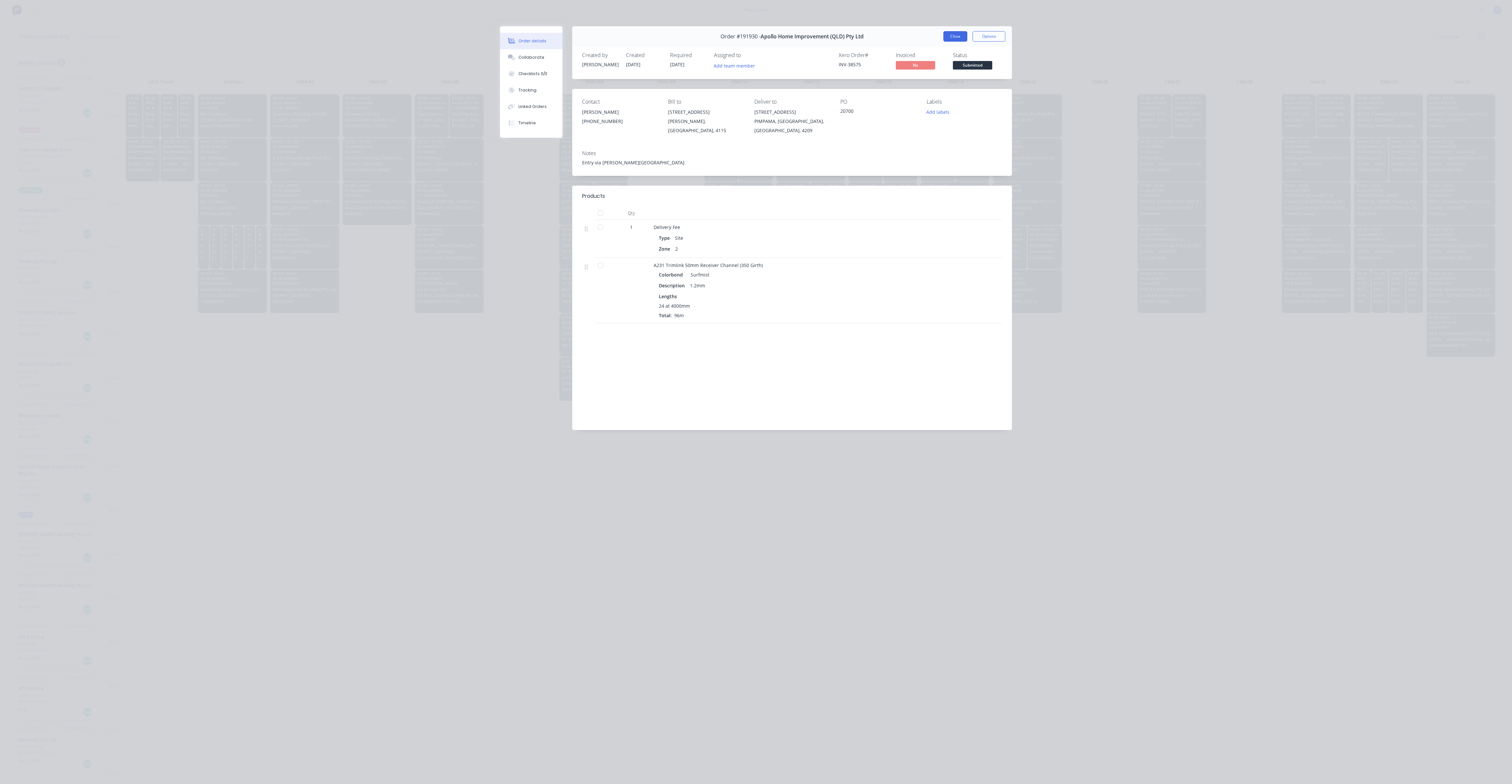
click at [960, 35] on button "Close" at bounding box center [955, 37] width 24 height 10
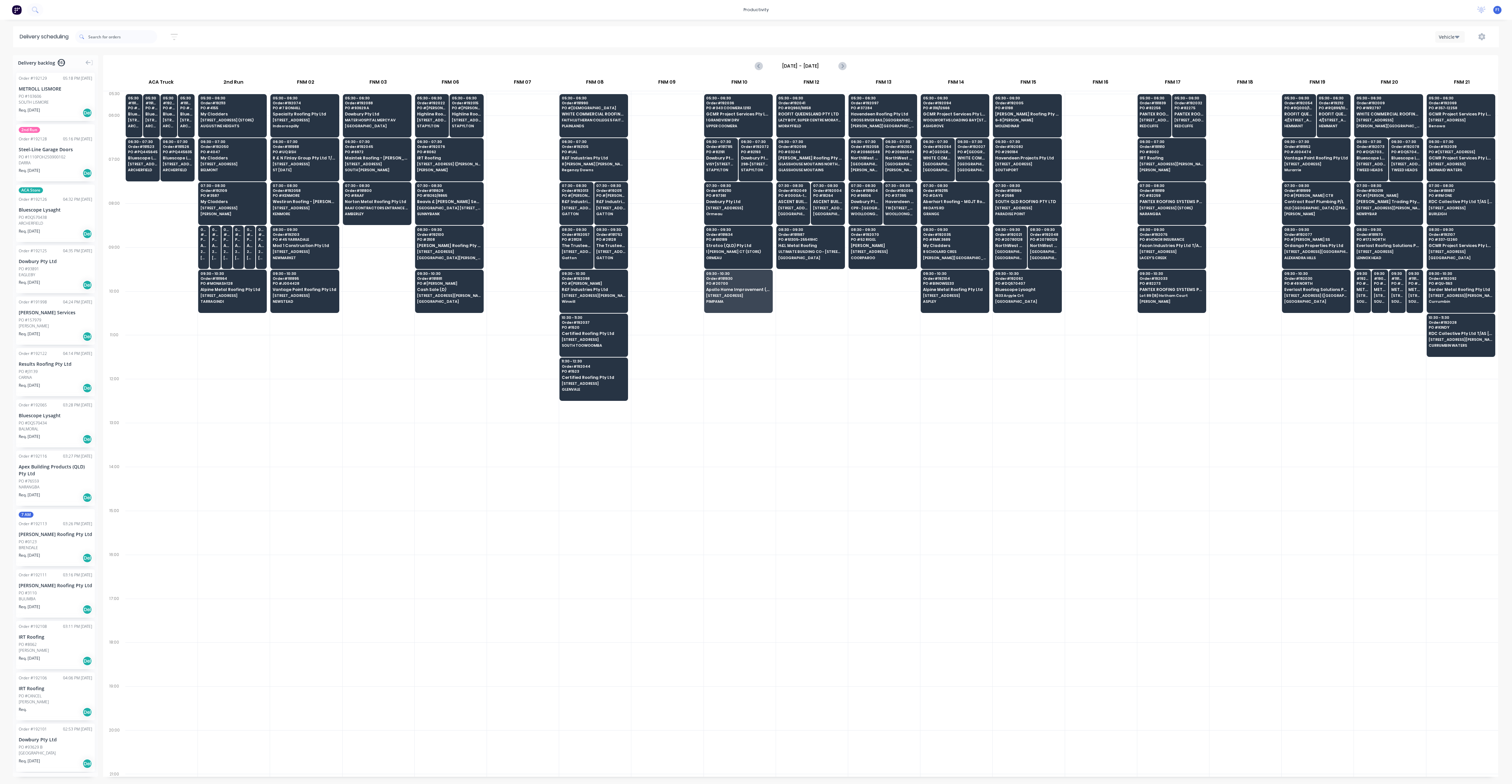
click at [719, 423] on div at bounding box center [740, 445] width 72 height 44
click at [729, 120] on span "1 GRANDVIEW DRV" at bounding box center [738, 120] width 64 height 4
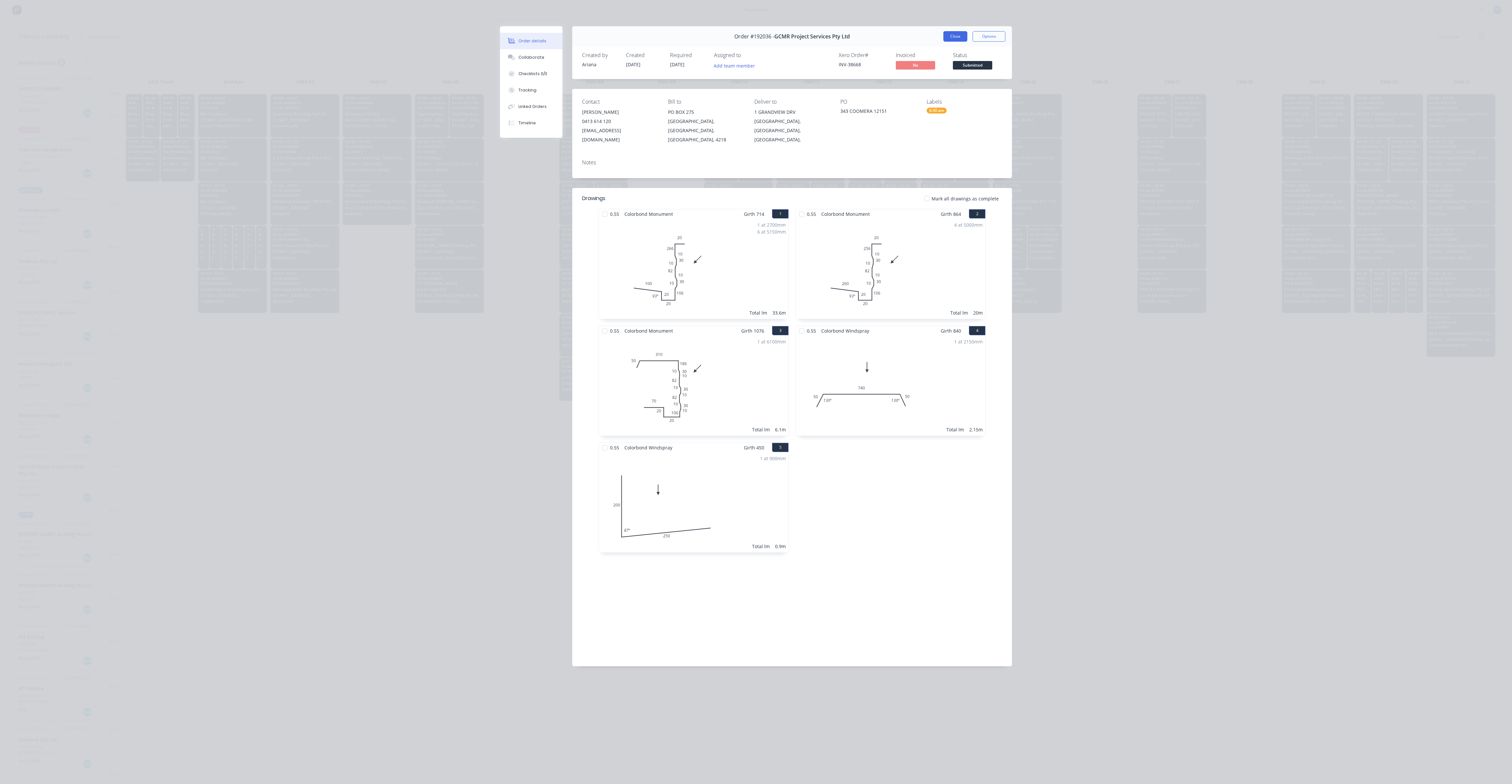
click at [954, 37] on button "Close" at bounding box center [955, 37] width 24 height 10
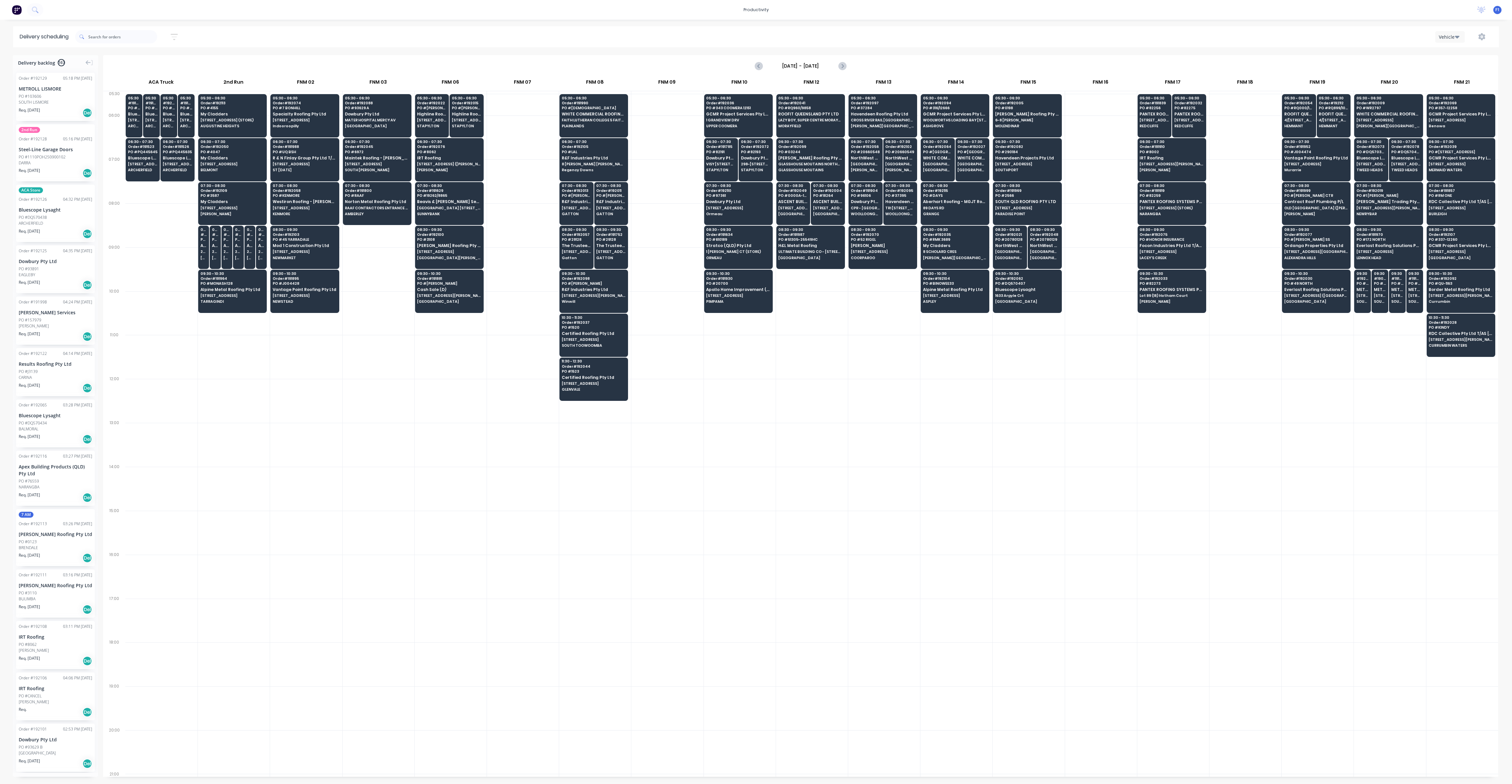
click at [787, 405] on div at bounding box center [812, 401] width 72 height 44
click at [382, 194] on span "PO # RAAF" at bounding box center [377, 196] width 64 height 4
click at [228, 206] on span "[STREET_ADDRESS]" at bounding box center [232, 208] width 64 height 4
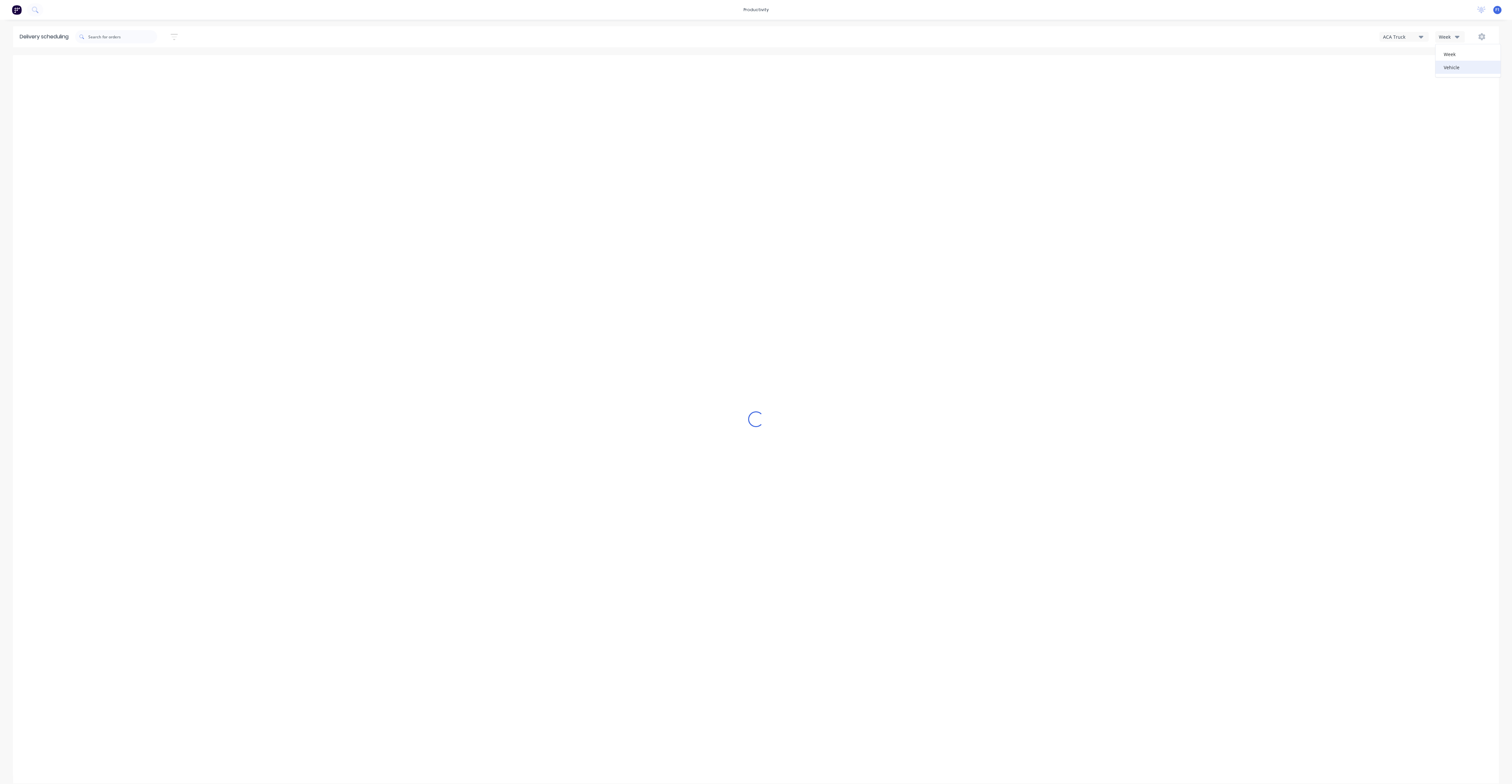
click at [1456, 67] on div "Vehicle" at bounding box center [1468, 67] width 65 height 13
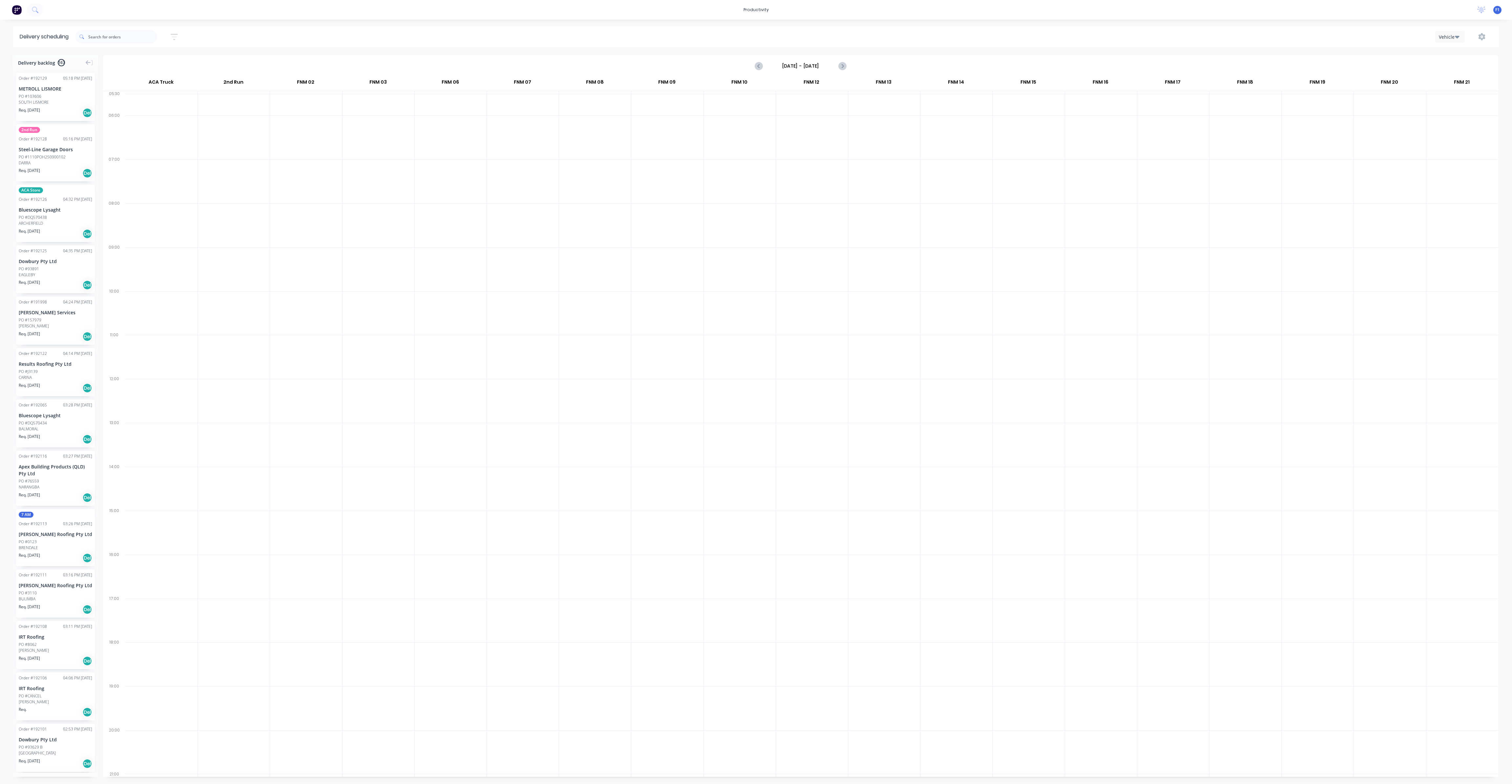
click at [827, 62] on input "[DATE] - [DATE]" at bounding box center [801, 65] width 65 height 10
click at [802, 107] on div "9" at bounding box center [803, 111] width 10 height 10
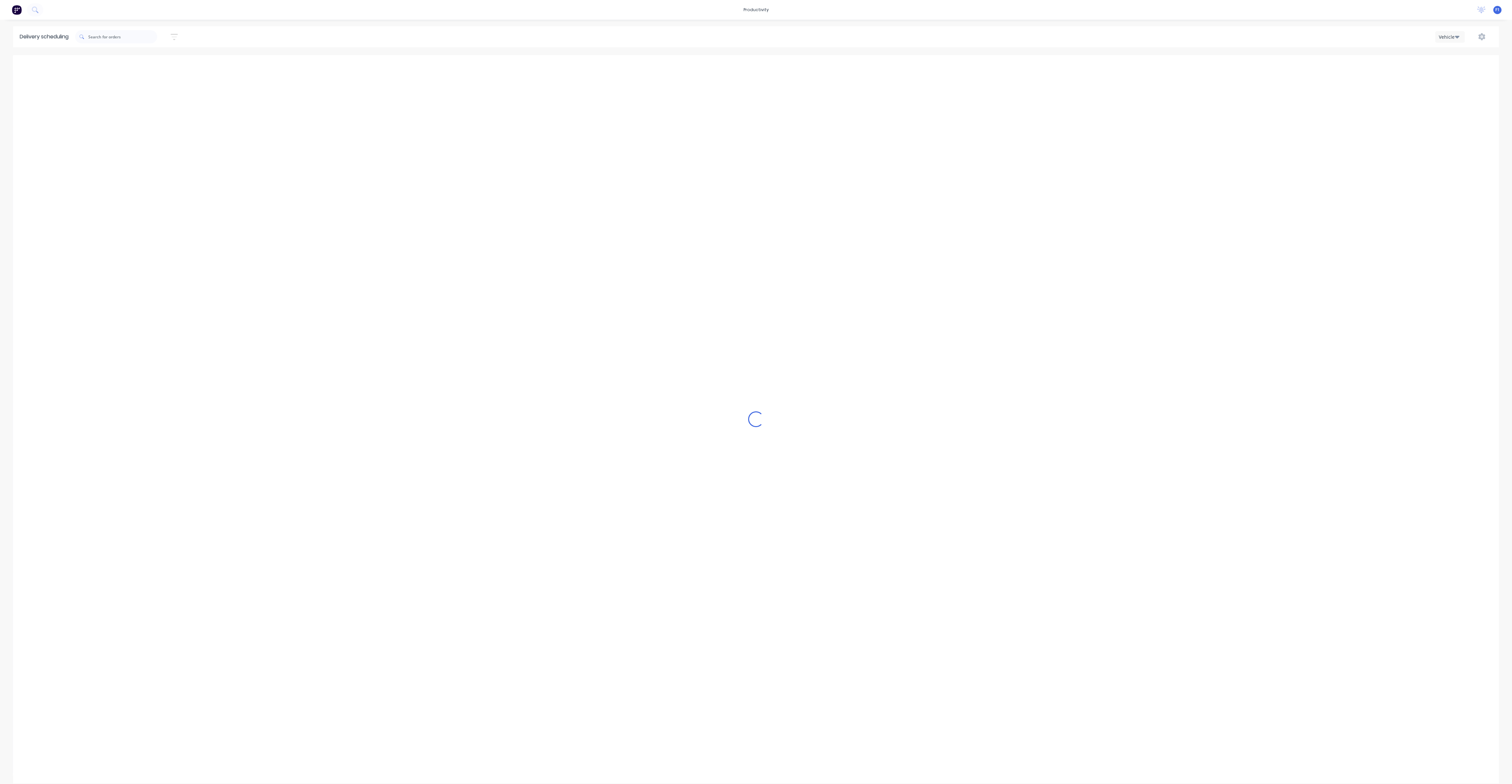
type input "[DATE] - [DATE]"
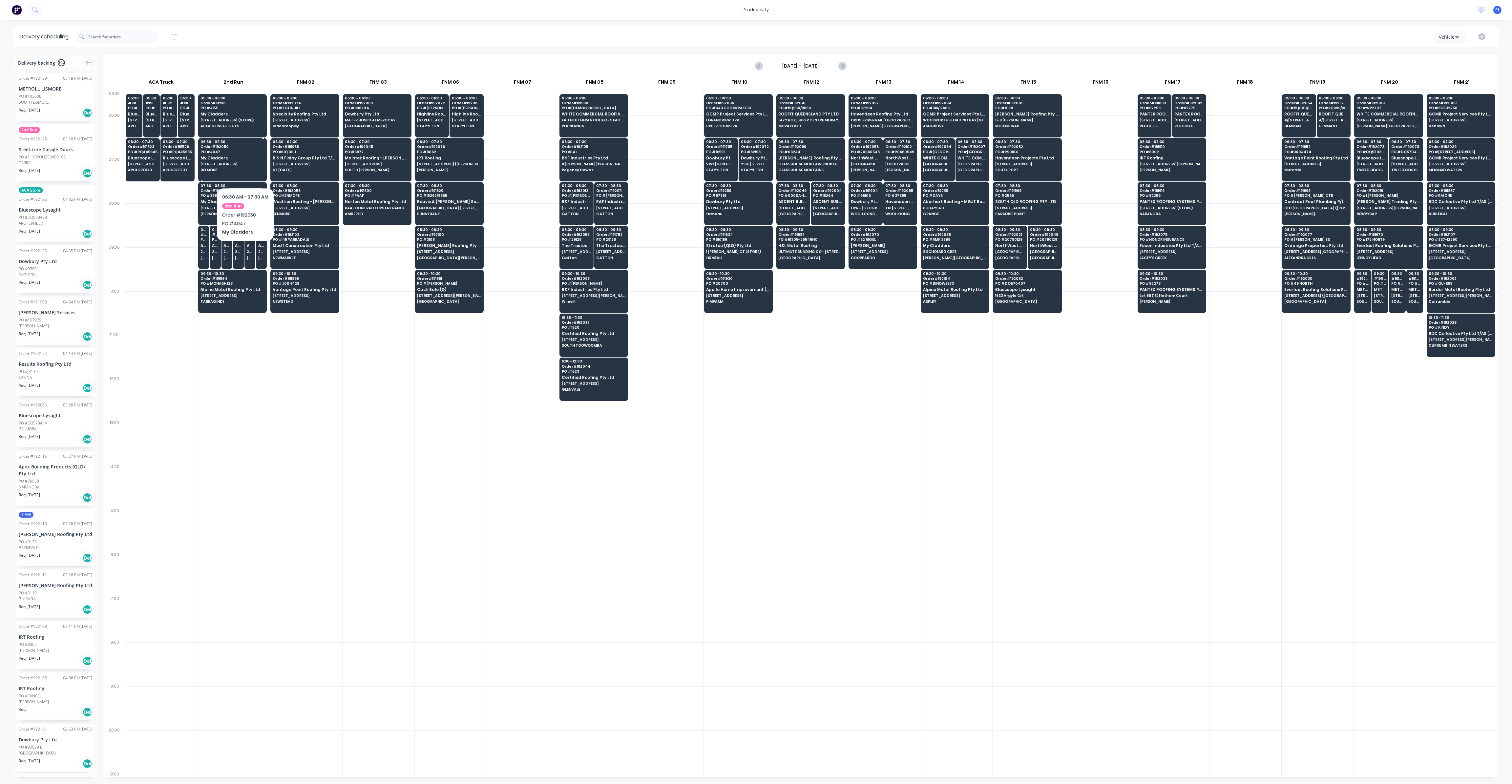
click at [245, 168] on span "BELMONT" at bounding box center [232, 170] width 64 height 4
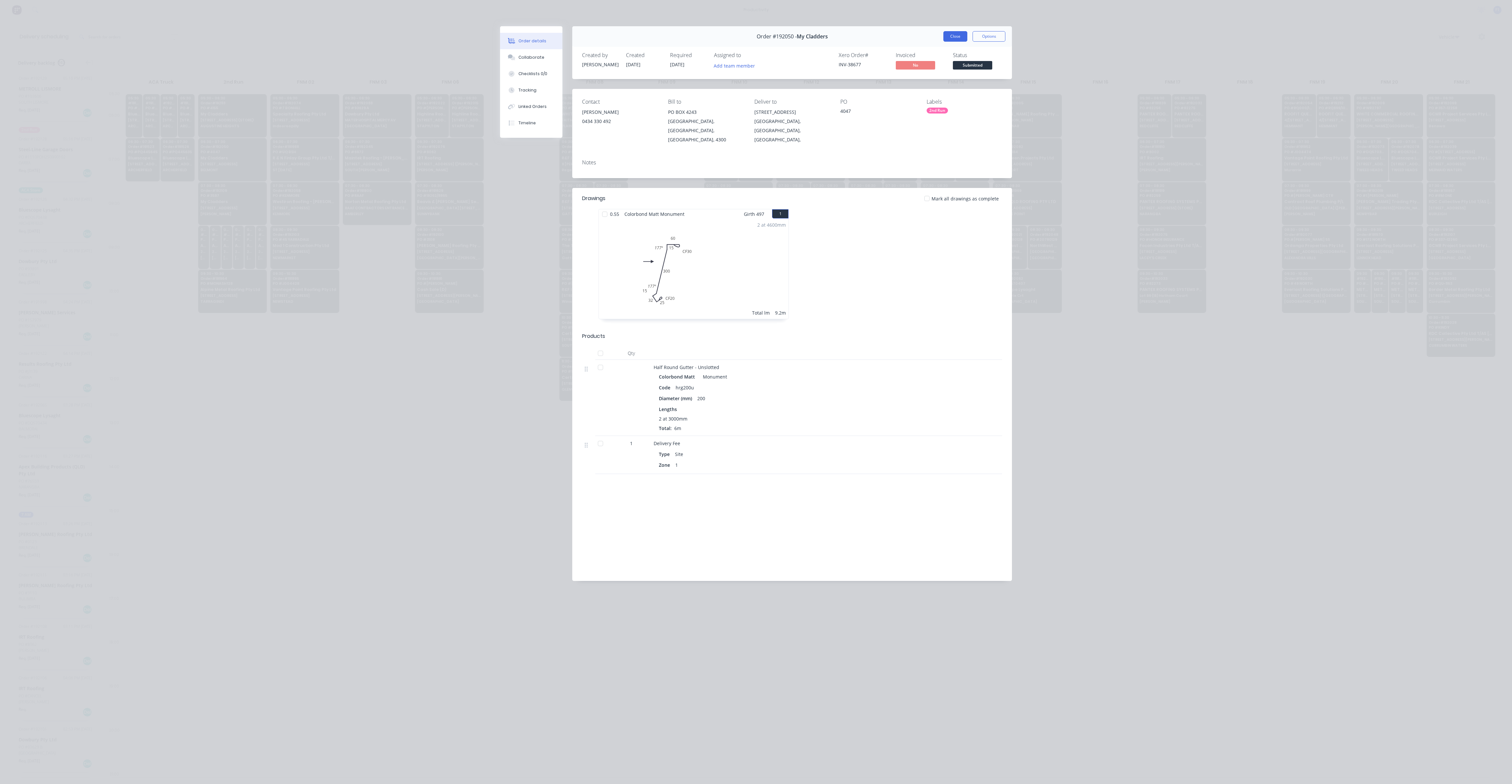
click at [960, 37] on button "Close" at bounding box center [955, 37] width 24 height 10
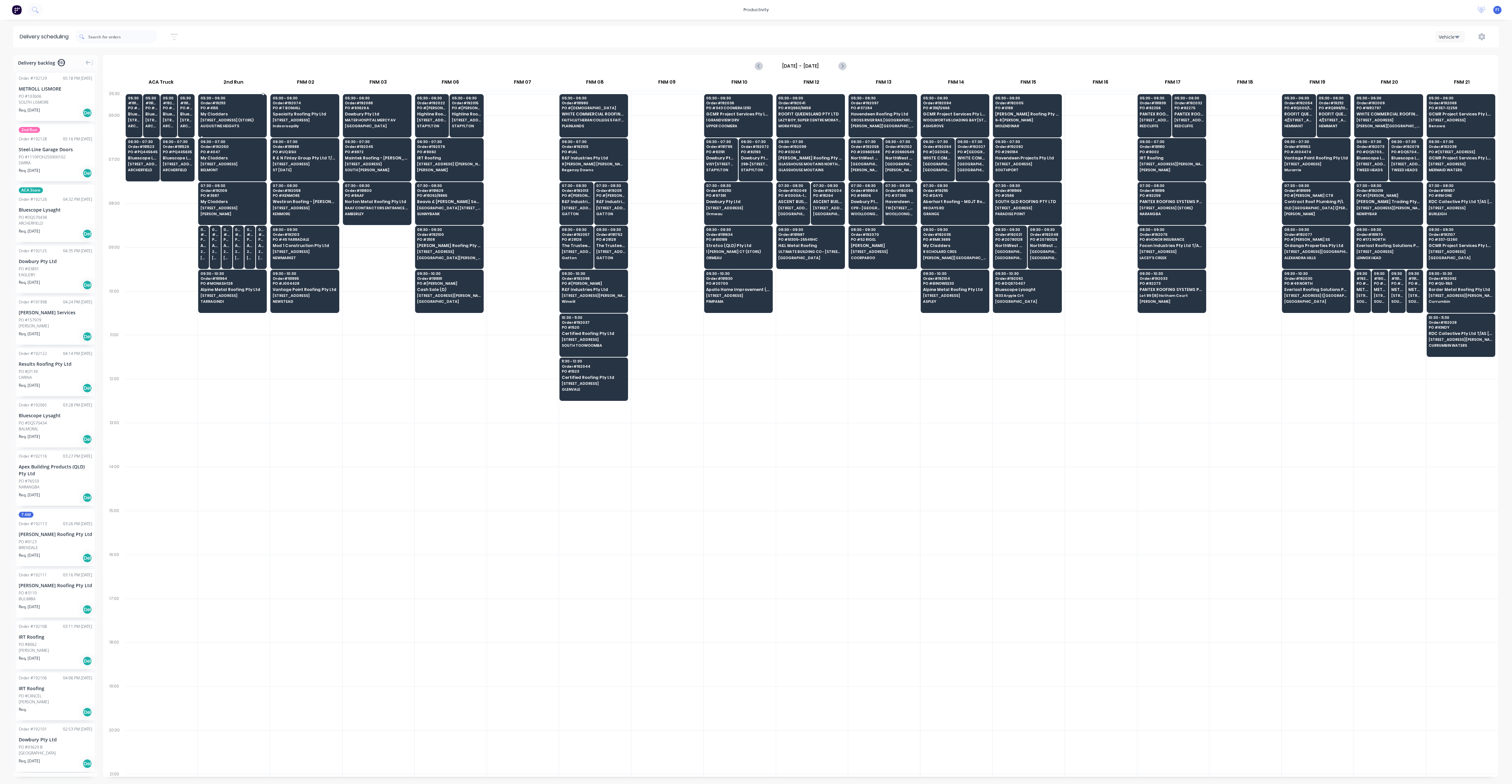
click at [246, 118] on div "05:30 - 06:30 Order # 192113 PO # 4155 My Cladders 14/24 TECHNOLOGY DR (STORE) …" at bounding box center [233, 113] width 68 height 37
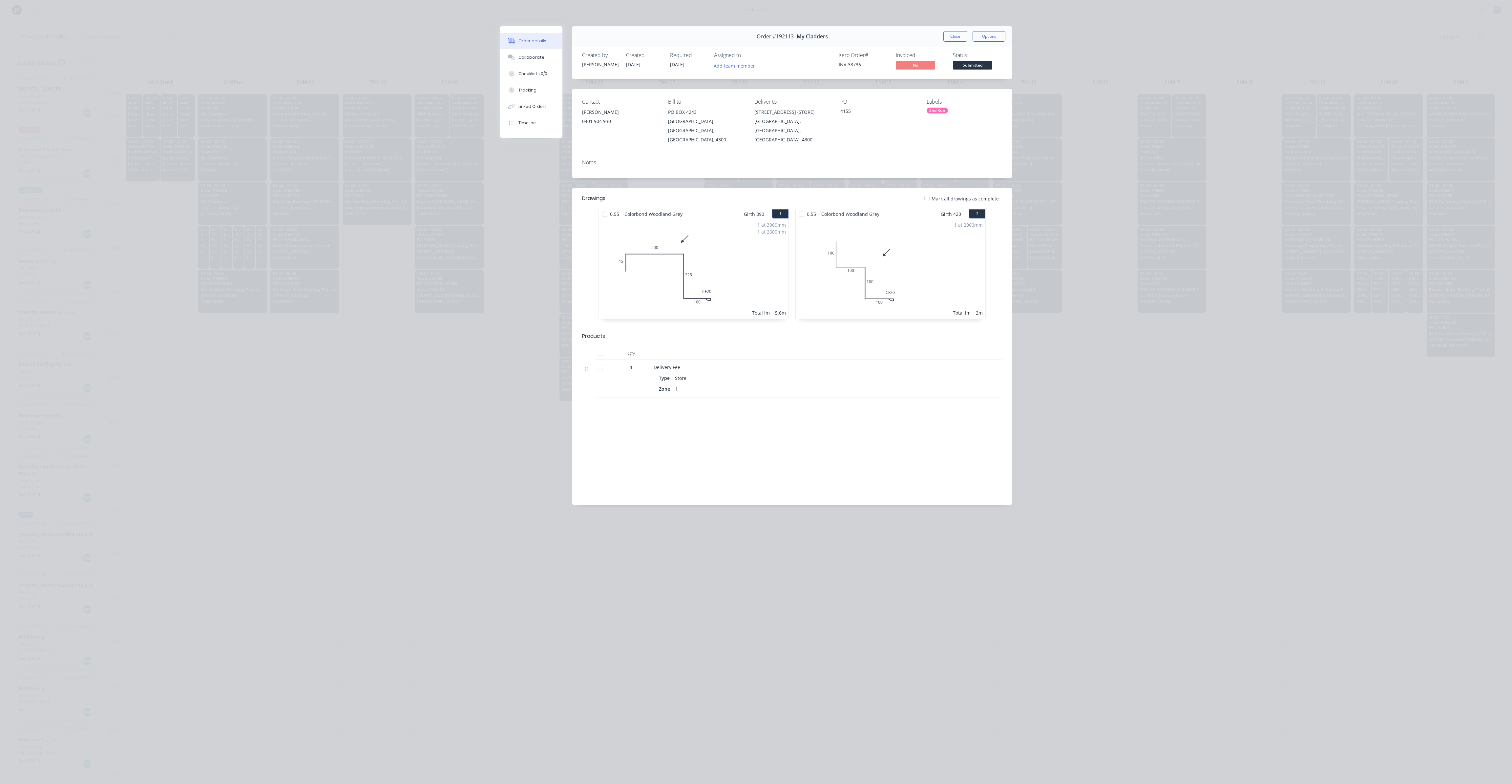
drag, startPoint x: 947, startPoint y: 33, endPoint x: 966, endPoint y: 46, distance: 23.0
click at [947, 33] on button "Close" at bounding box center [955, 37] width 24 height 10
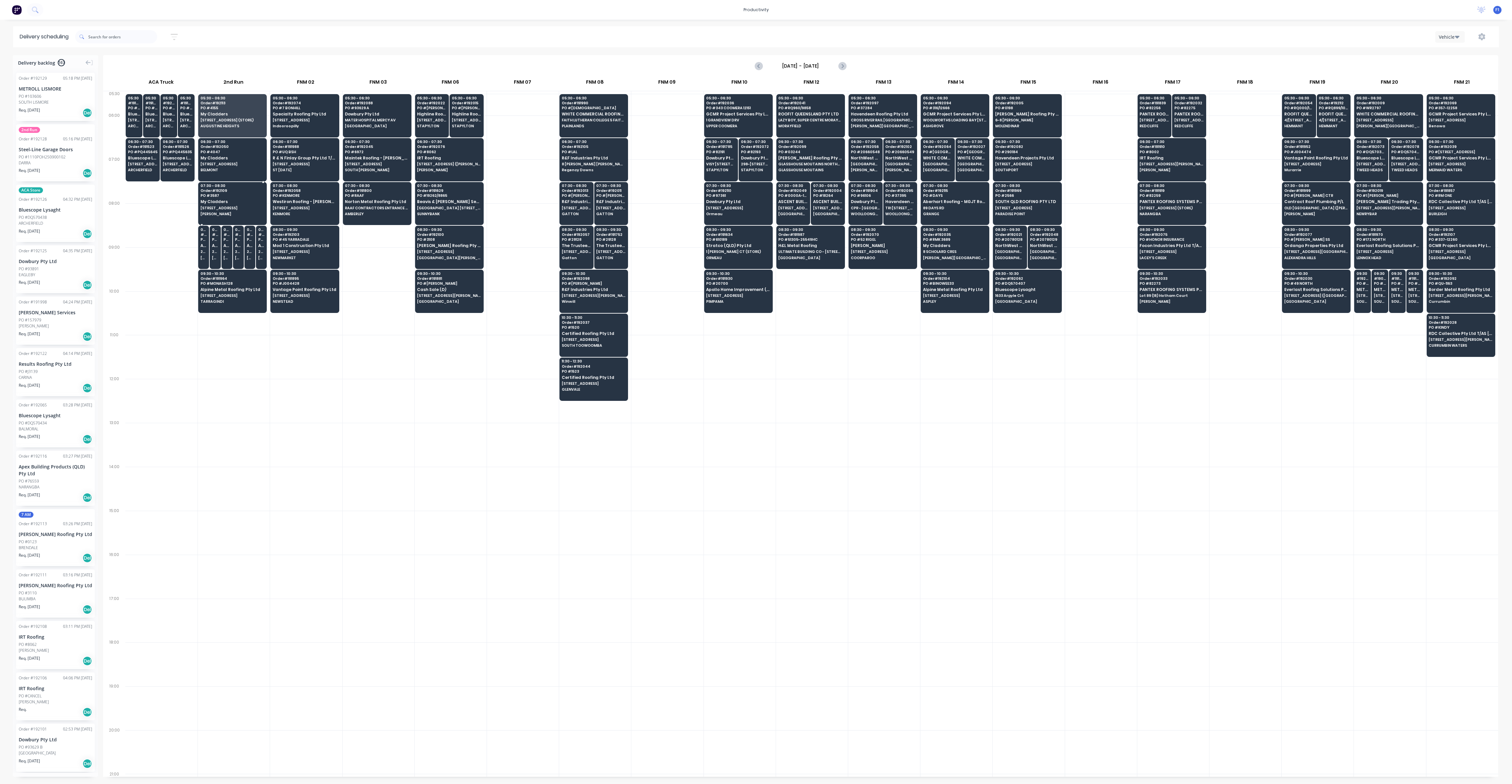
click at [234, 208] on span "[STREET_ADDRESS]" at bounding box center [232, 208] width 64 height 4
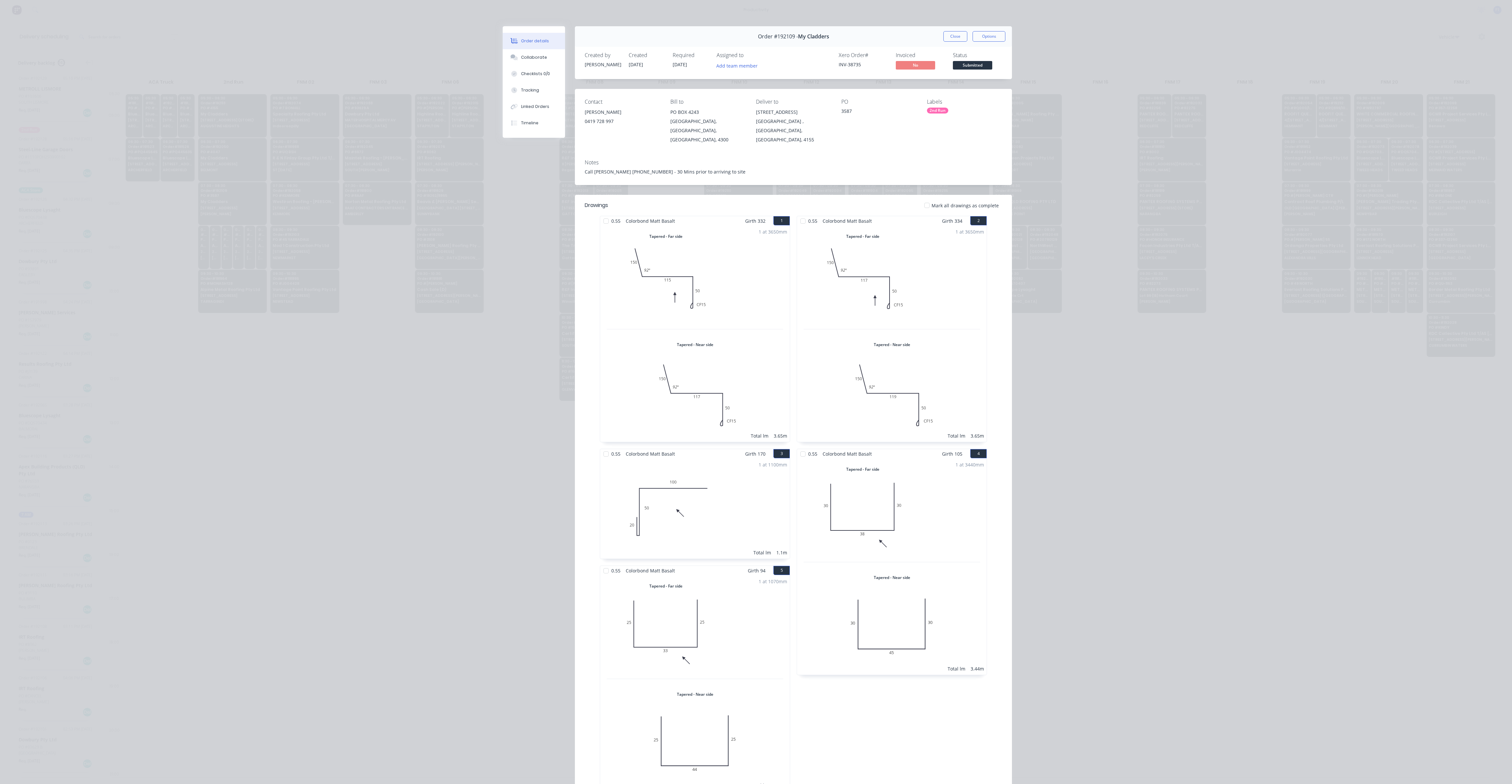
drag, startPoint x: 706, startPoint y: 493, endPoint x: 725, endPoint y: 479, distance: 23.6
click at [725, 479] on div "1 at 1100mm Total lm 1.1m" at bounding box center [695, 508] width 190 height 100
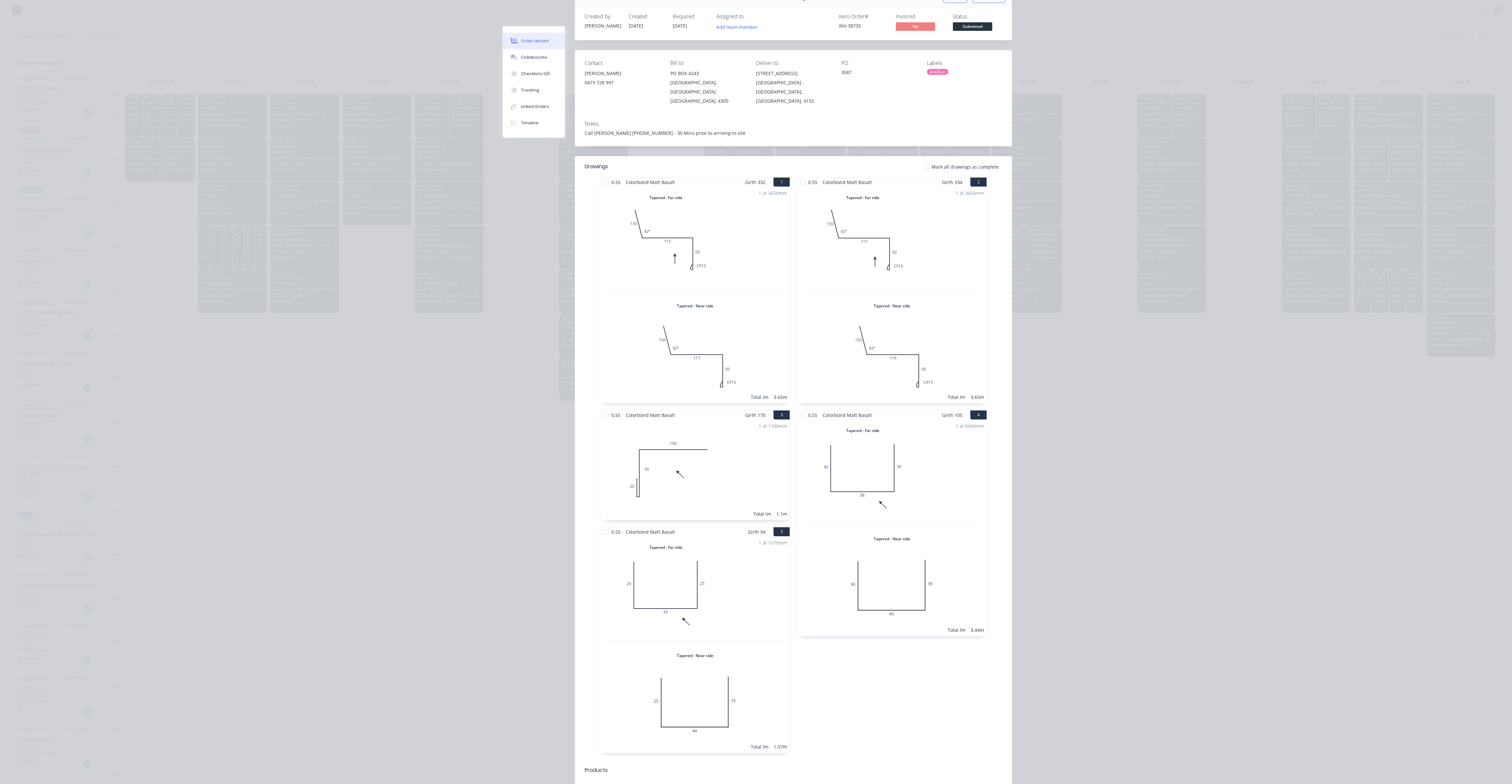
scroll to position [0, 0]
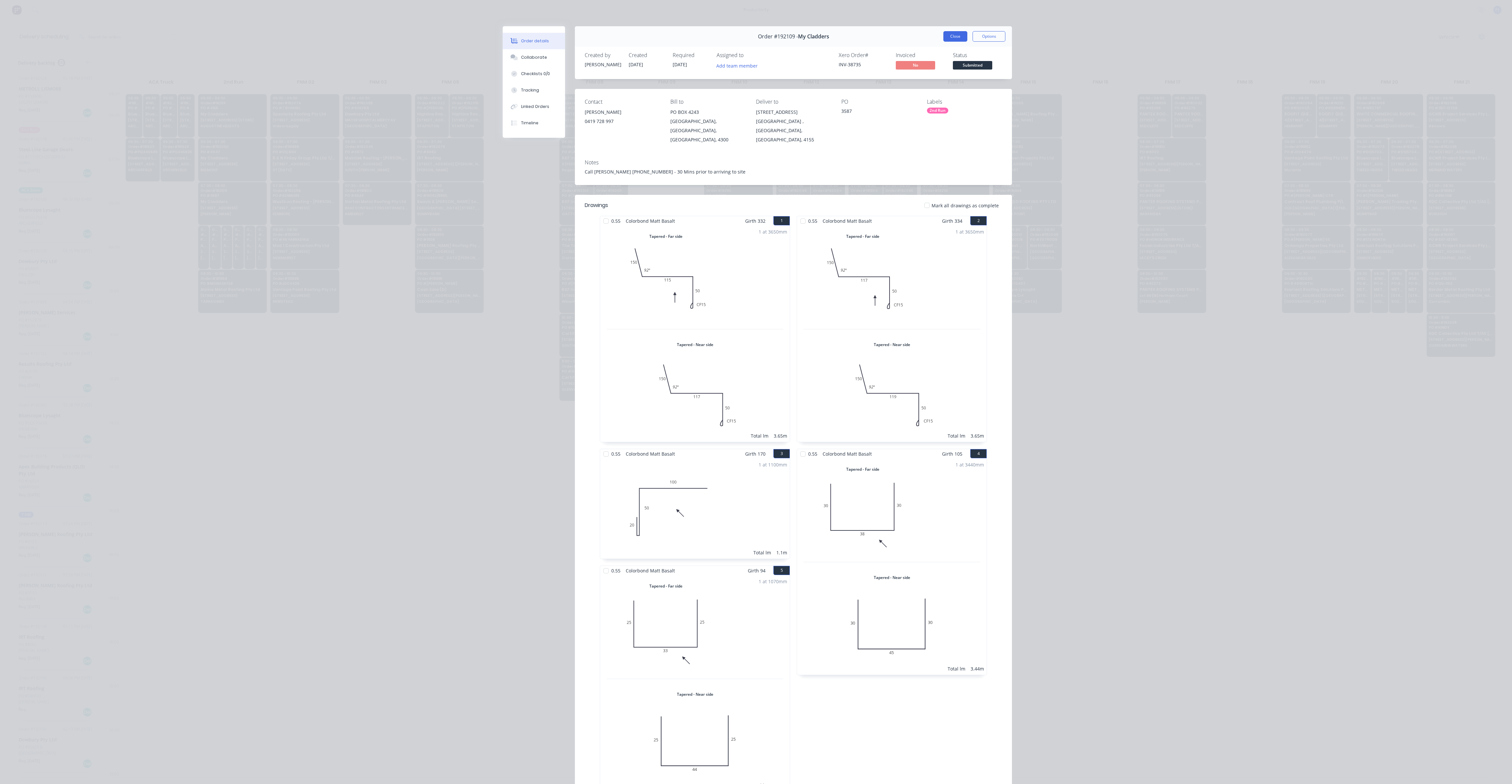
click at [954, 34] on button "Close" at bounding box center [955, 37] width 24 height 10
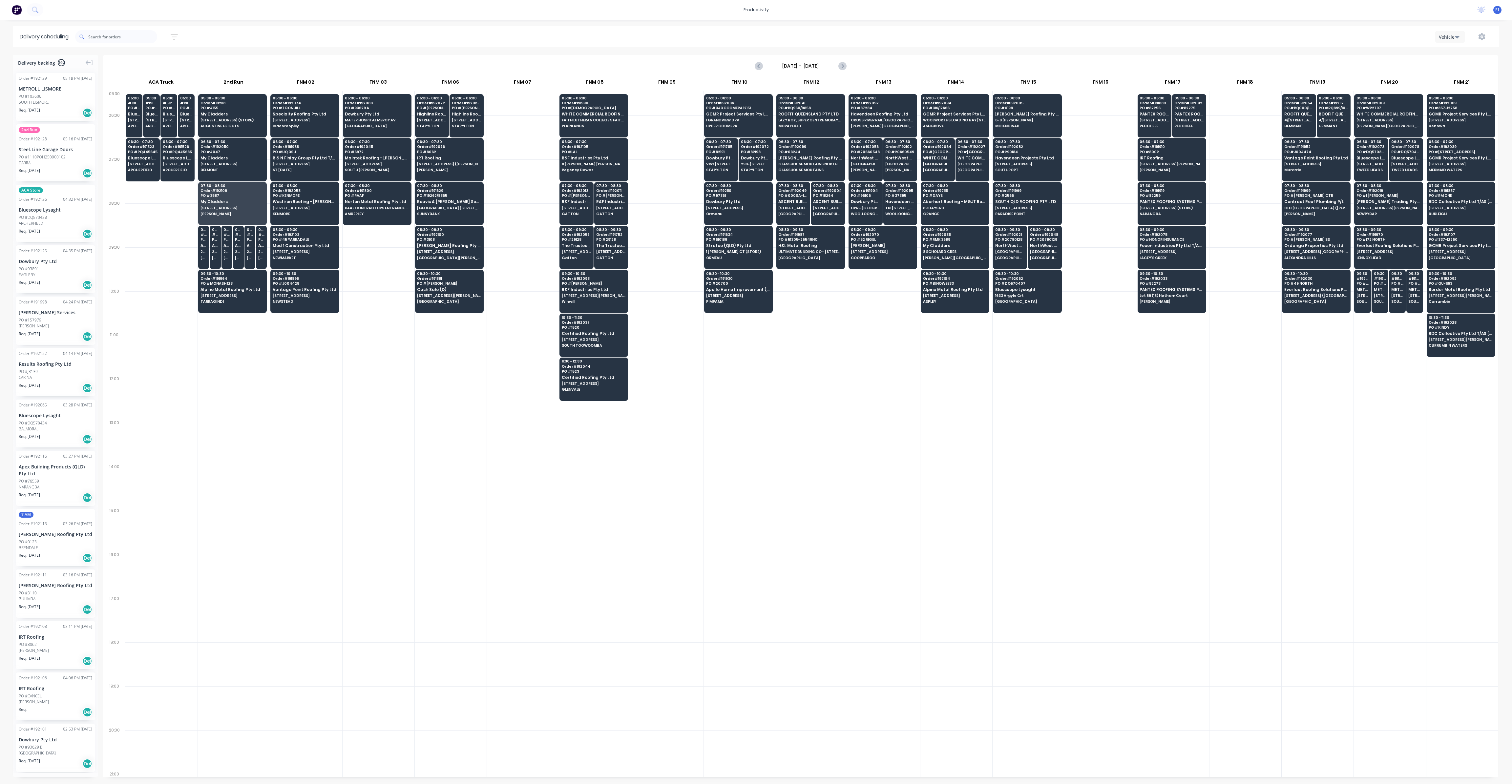
click at [268, 445] on div at bounding box center [234, 445] width 72 height 44
